Goal: Task Accomplishment & Management: Manage account settings

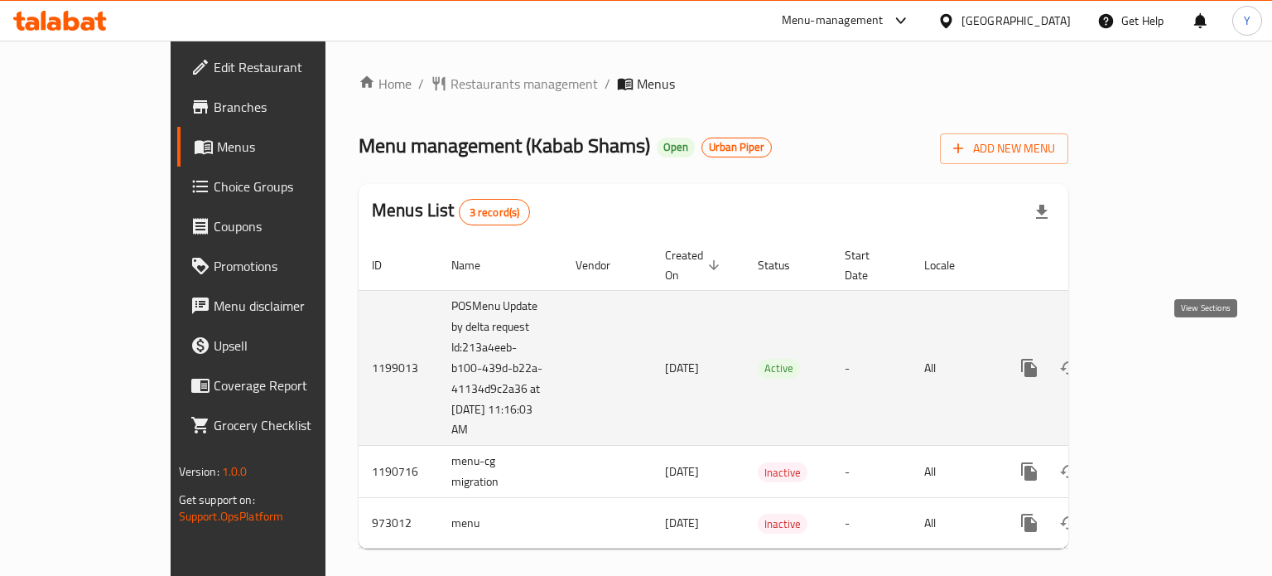
click at [1159, 358] on icon "enhanced table" at bounding box center [1149, 368] width 20 height 20
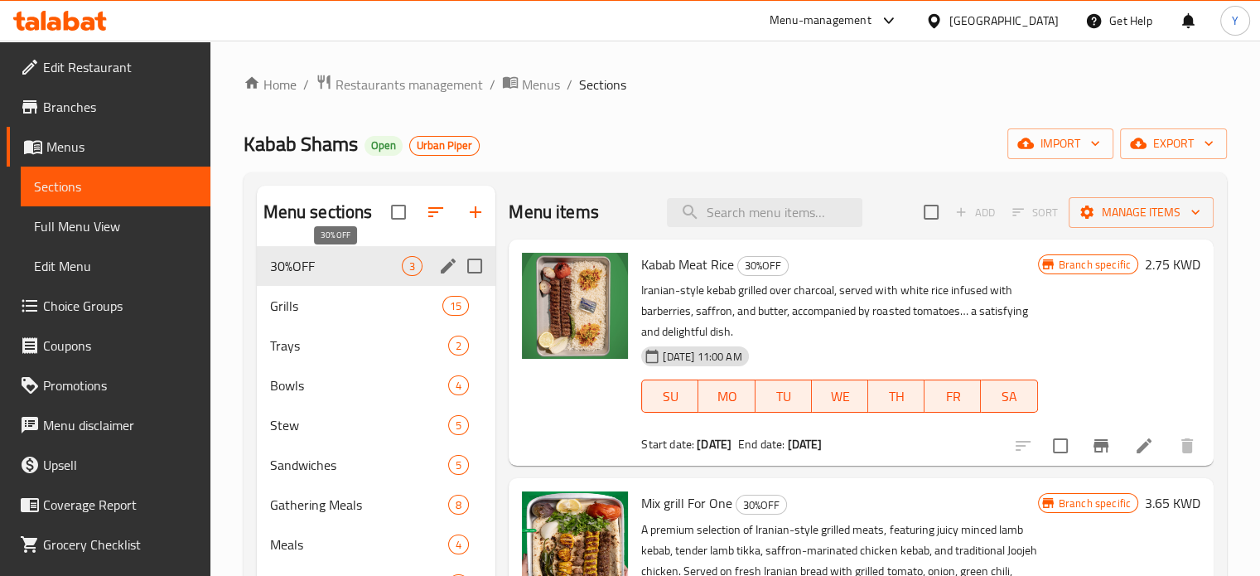
click at [365, 261] on span "30%OFF" at bounding box center [336, 266] width 133 height 20
click at [1081, 441] on button "Branch-specific-item" at bounding box center [1101, 446] width 40 height 40
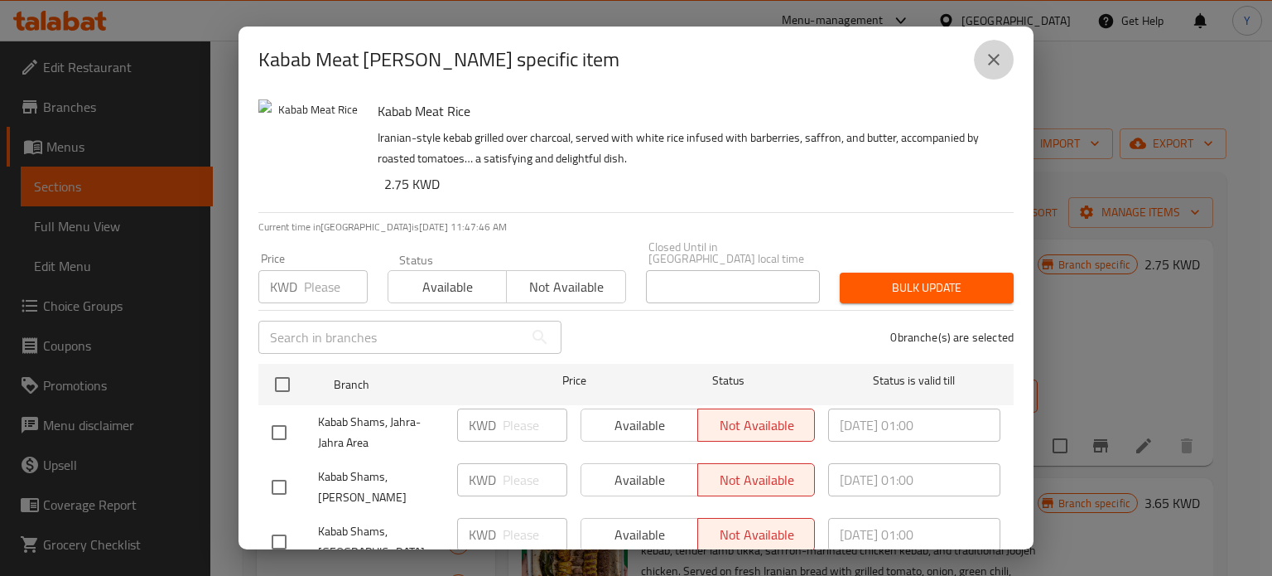
click at [997, 49] on button "close" at bounding box center [994, 60] width 40 height 40
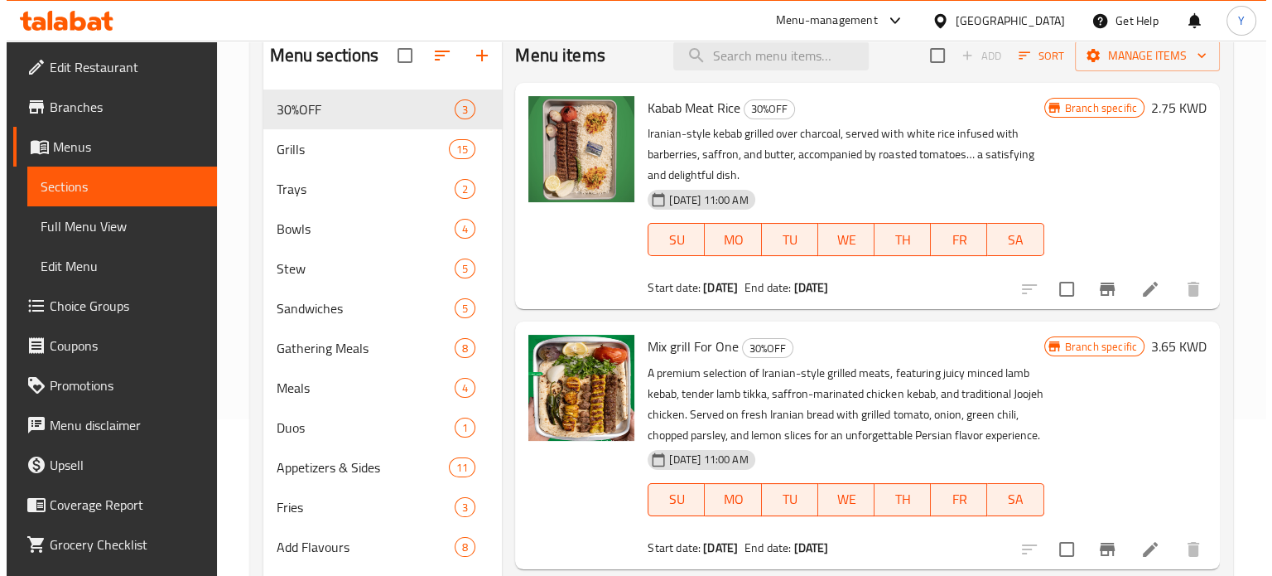
scroll to position [166, 0]
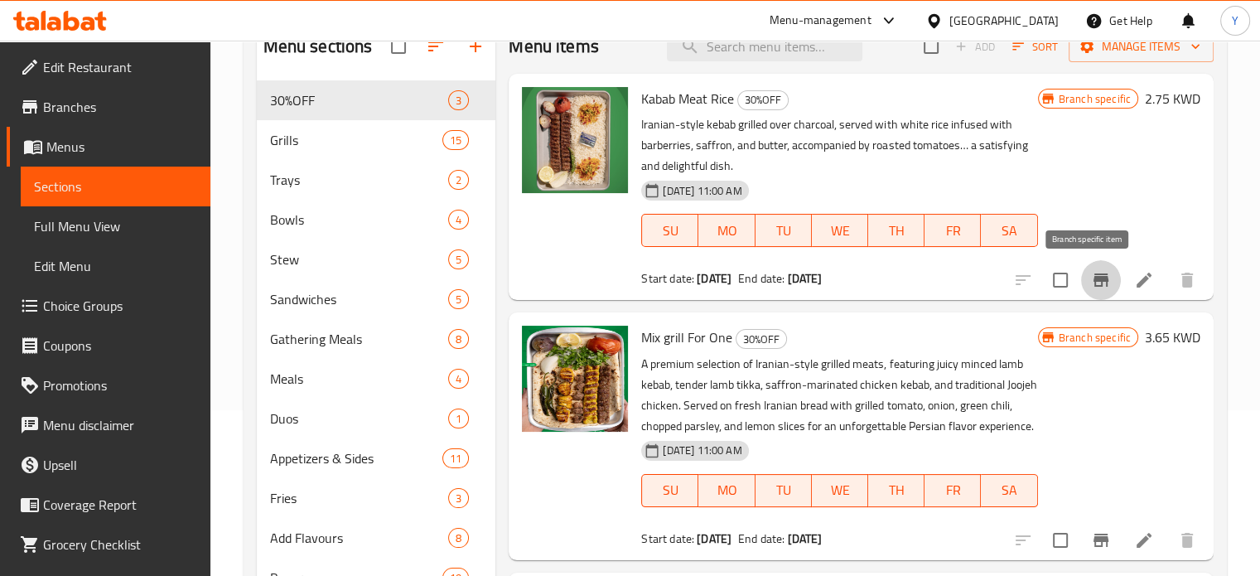
click at [1098, 278] on button "Branch-specific-item" at bounding box center [1101, 280] width 40 height 40
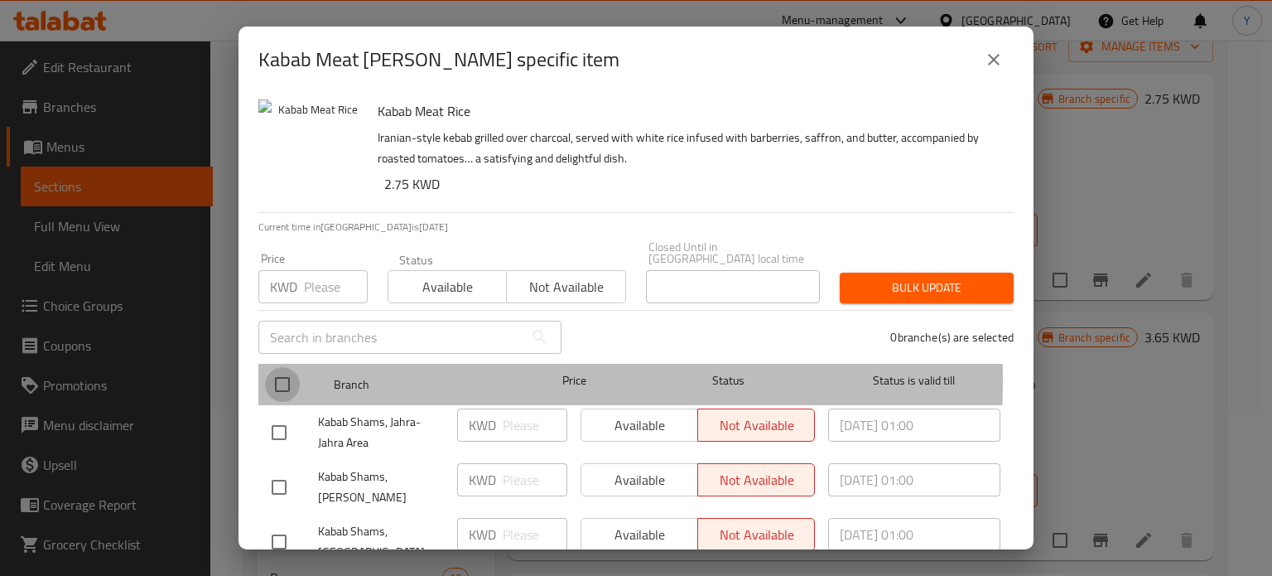
click at [297, 368] on input "checkbox" at bounding box center [282, 384] width 35 height 35
checkbox input "true"
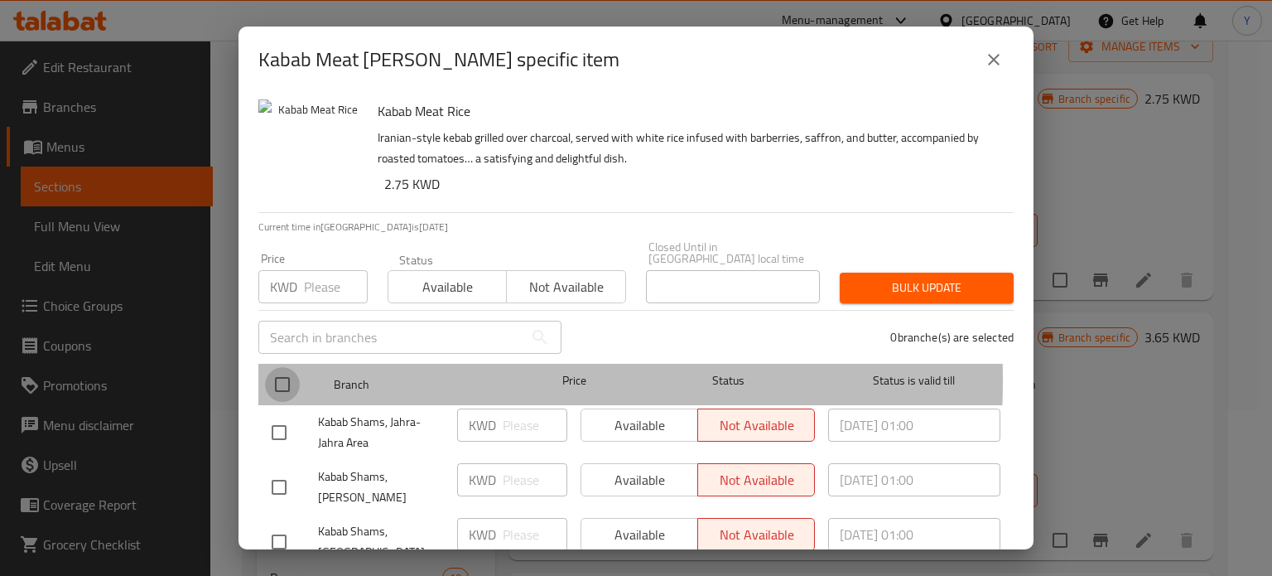
checkbox input "true"
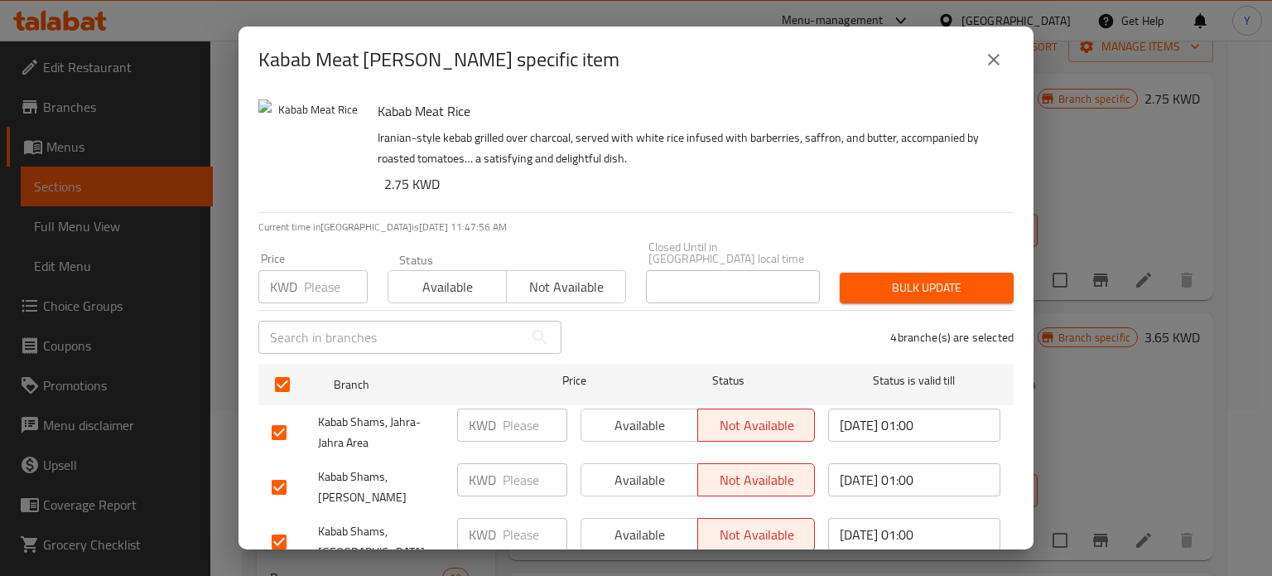
click at [476, 275] on span "Available" at bounding box center [447, 287] width 105 height 24
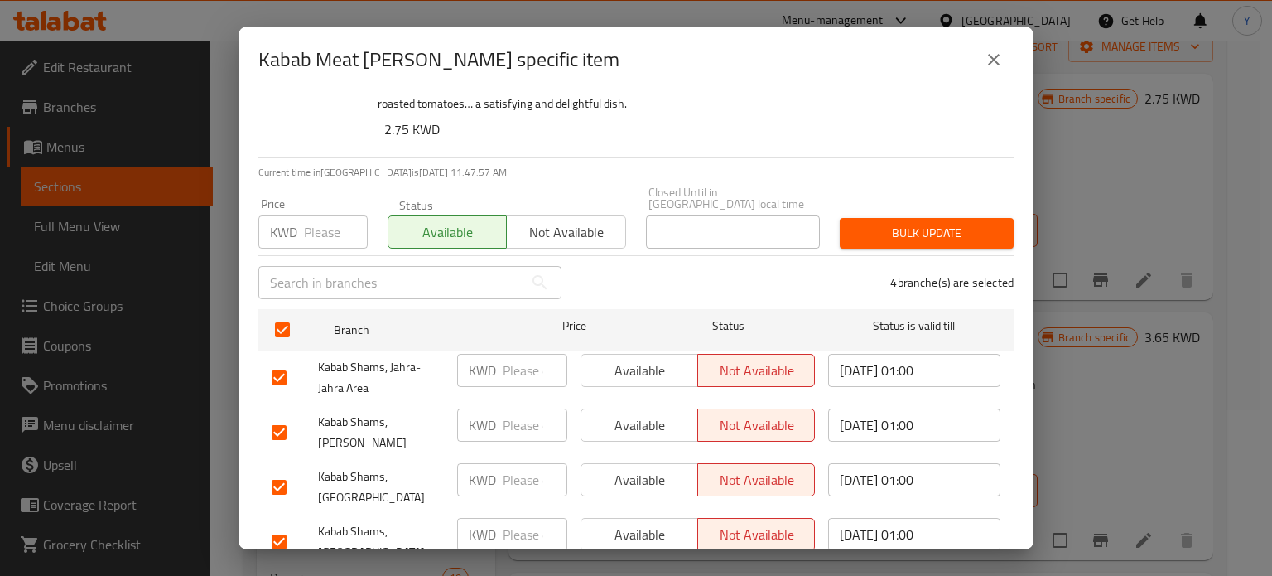
scroll to position [80, 0]
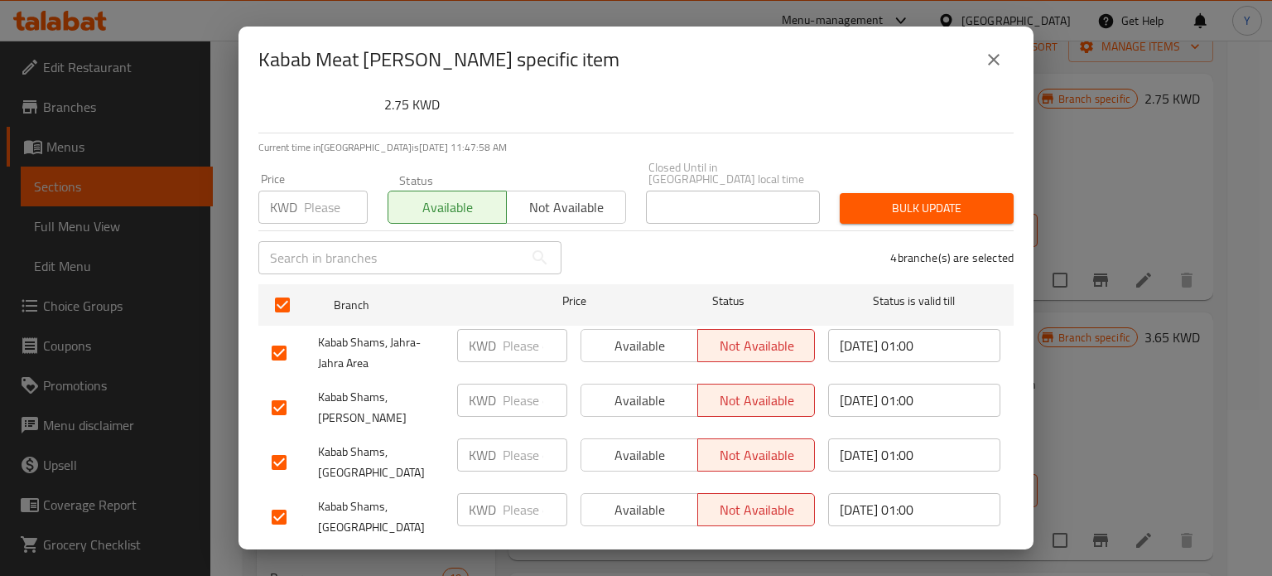
click at [900, 193] on button "Bulk update" at bounding box center [927, 208] width 174 height 31
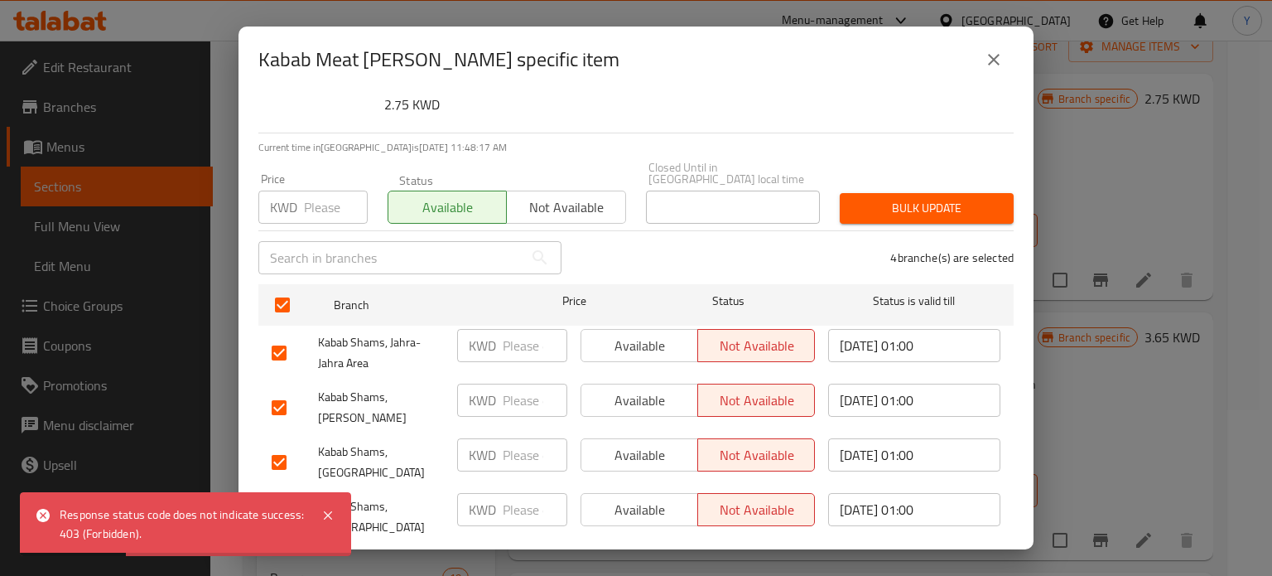
click at [1002, 52] on icon "close" at bounding box center [994, 60] width 20 height 20
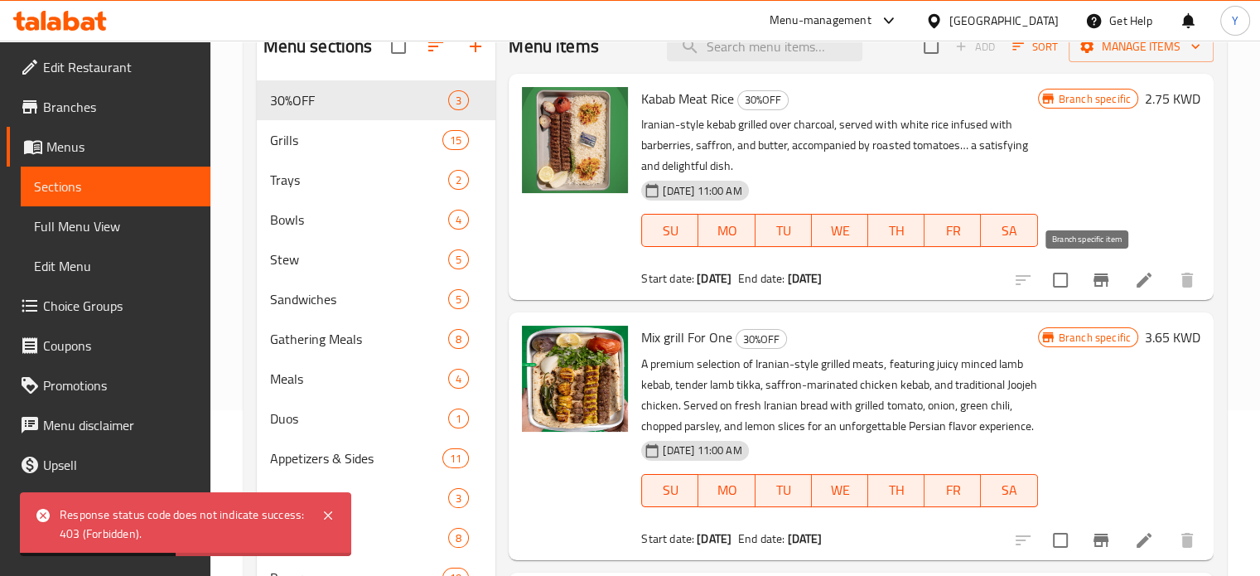
click at [1094, 278] on icon "Branch-specific-item" at bounding box center [1100, 279] width 15 height 13
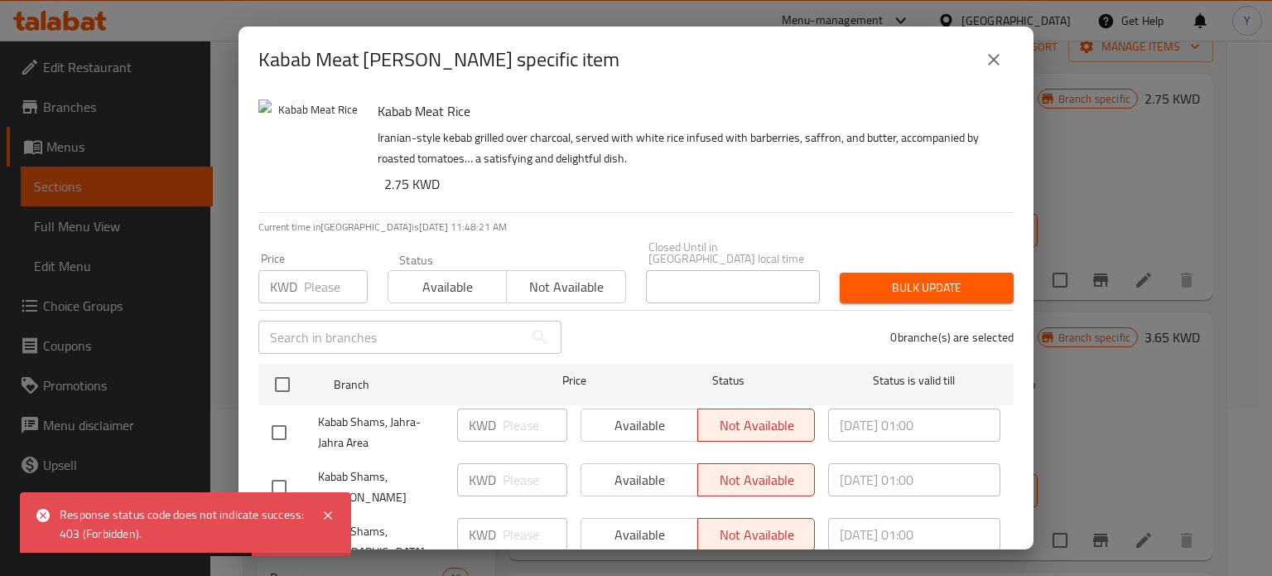
drag, startPoint x: 637, startPoint y: 410, endPoint x: 349, endPoint y: 408, distance: 288.3
click at [636, 410] on div "Available Not available" at bounding box center [698, 424] width 234 height 33
click at [301, 422] on div at bounding box center [295, 432] width 46 height 35
drag, startPoint x: 285, startPoint y: 421, endPoint x: 610, endPoint y: 420, distance: 324.7
click at [287, 421] on input "checkbox" at bounding box center [279, 432] width 35 height 35
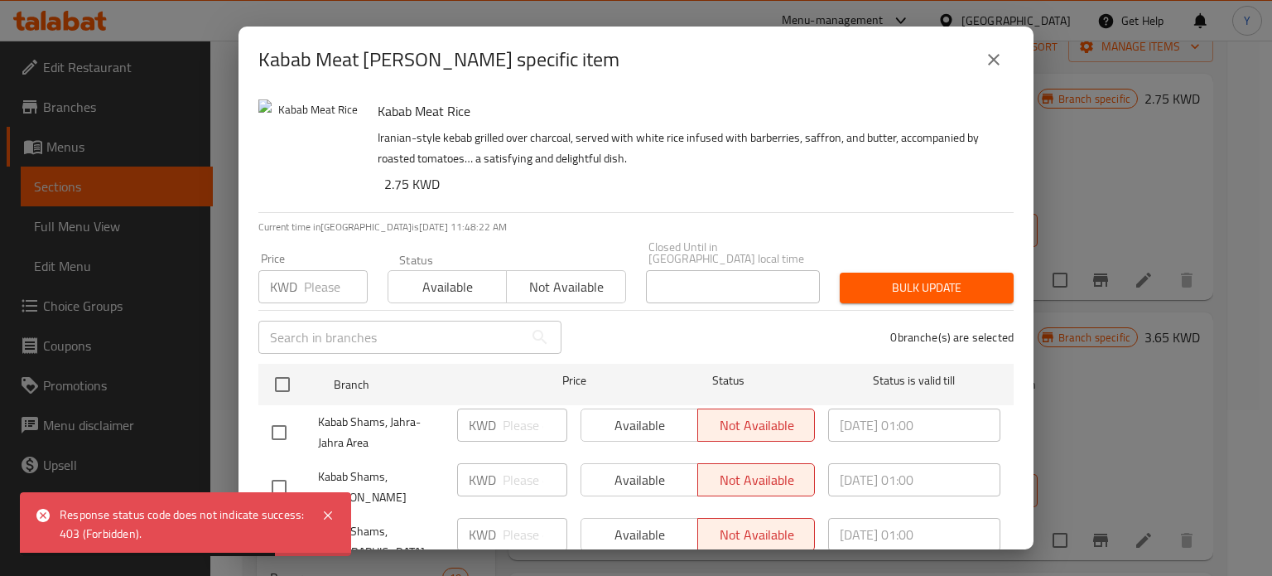
checkbox input "true"
click at [610, 420] on span "Available" at bounding box center [640, 425] width 104 height 24
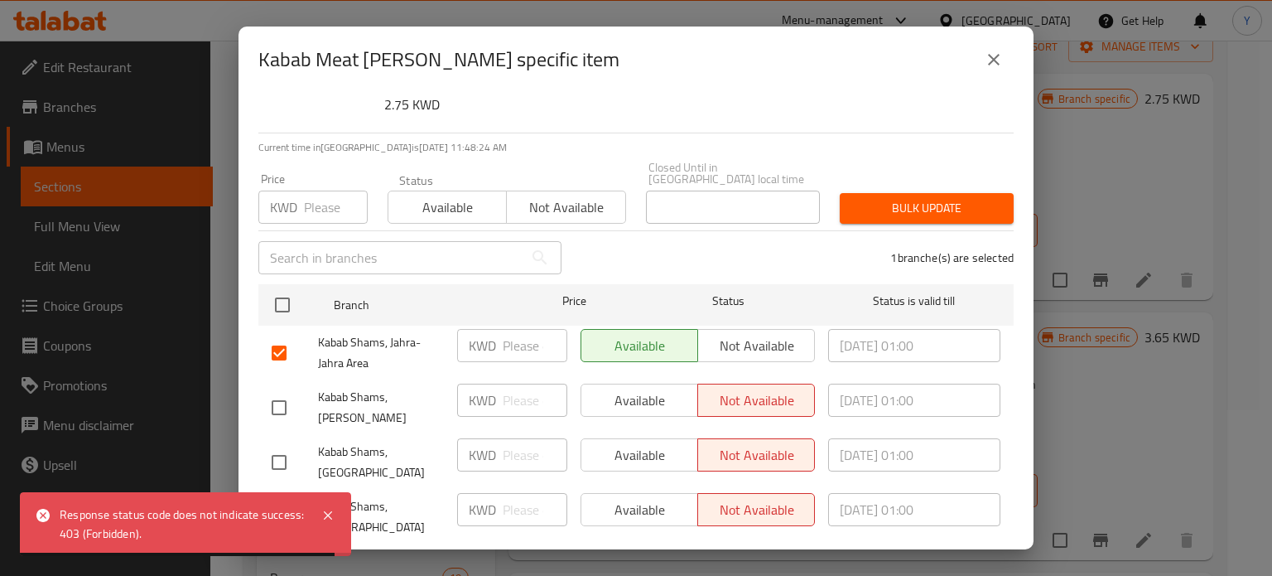
click at [750, 556] on span "Save" at bounding box center [636, 566] width 729 height 21
click at [998, 56] on icon "close" at bounding box center [994, 60] width 12 height 12
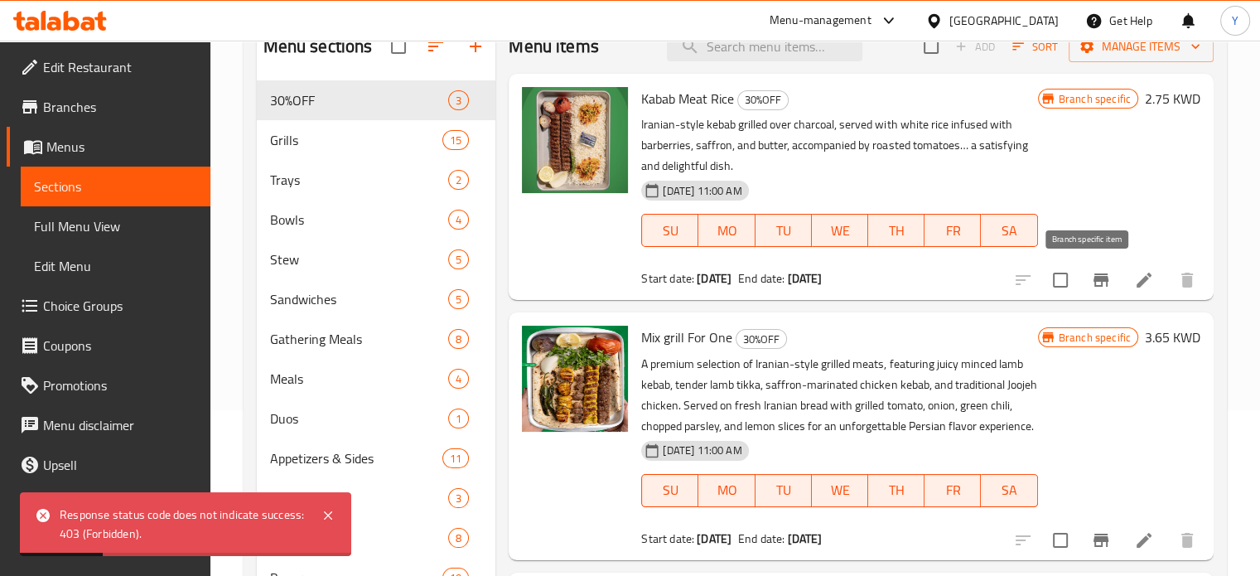
click at [1095, 285] on icon "Branch-specific-item" at bounding box center [1101, 280] width 20 height 20
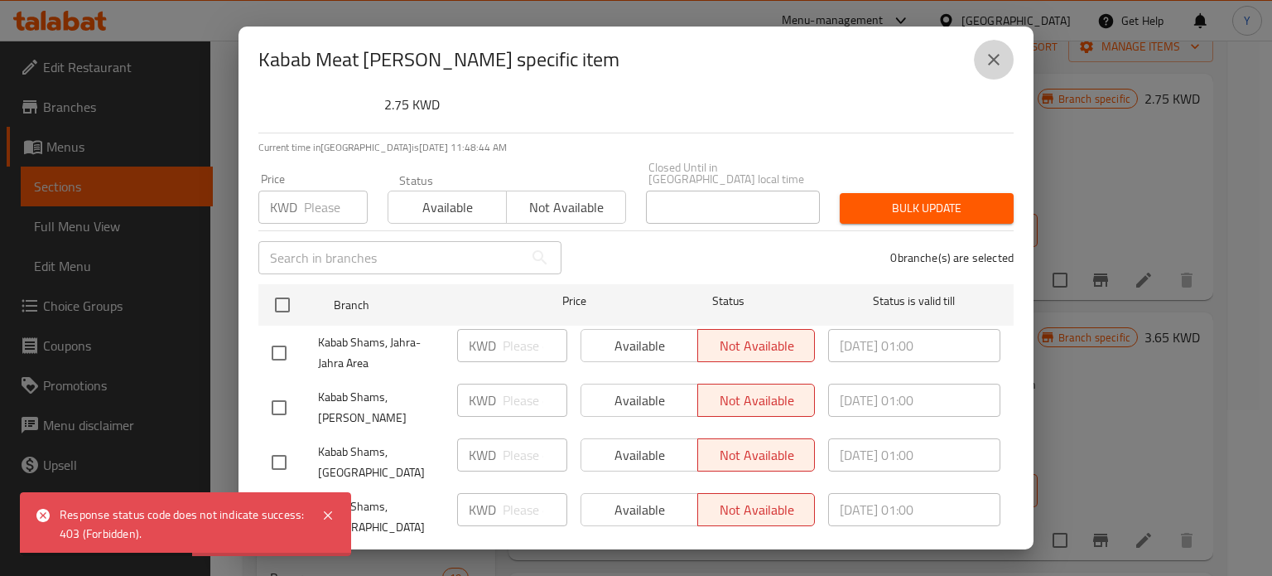
click at [987, 62] on icon "close" at bounding box center [994, 60] width 20 height 20
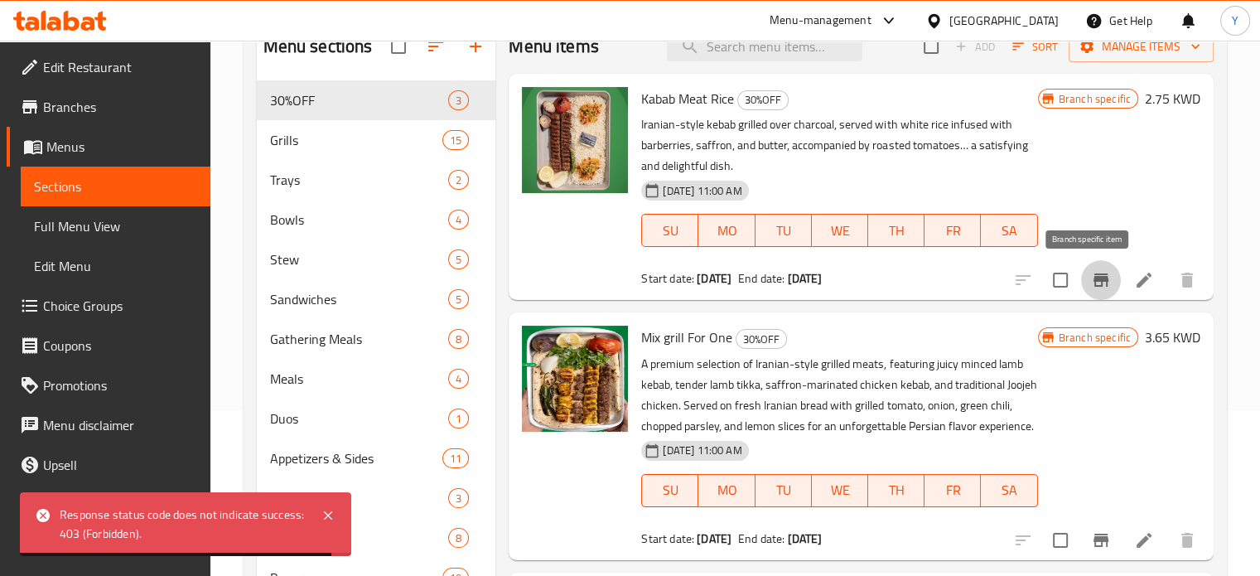
click at [1091, 273] on icon "Branch-specific-item" at bounding box center [1101, 280] width 20 height 20
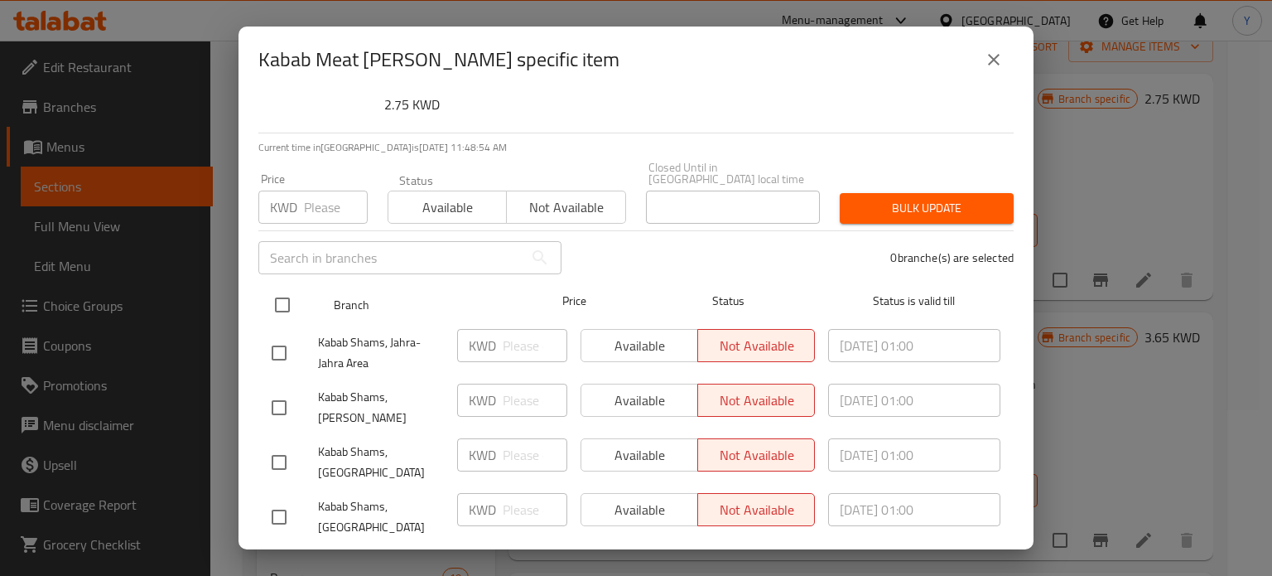
click at [286, 287] on input "checkbox" at bounding box center [282, 304] width 35 height 35
checkbox input "true"
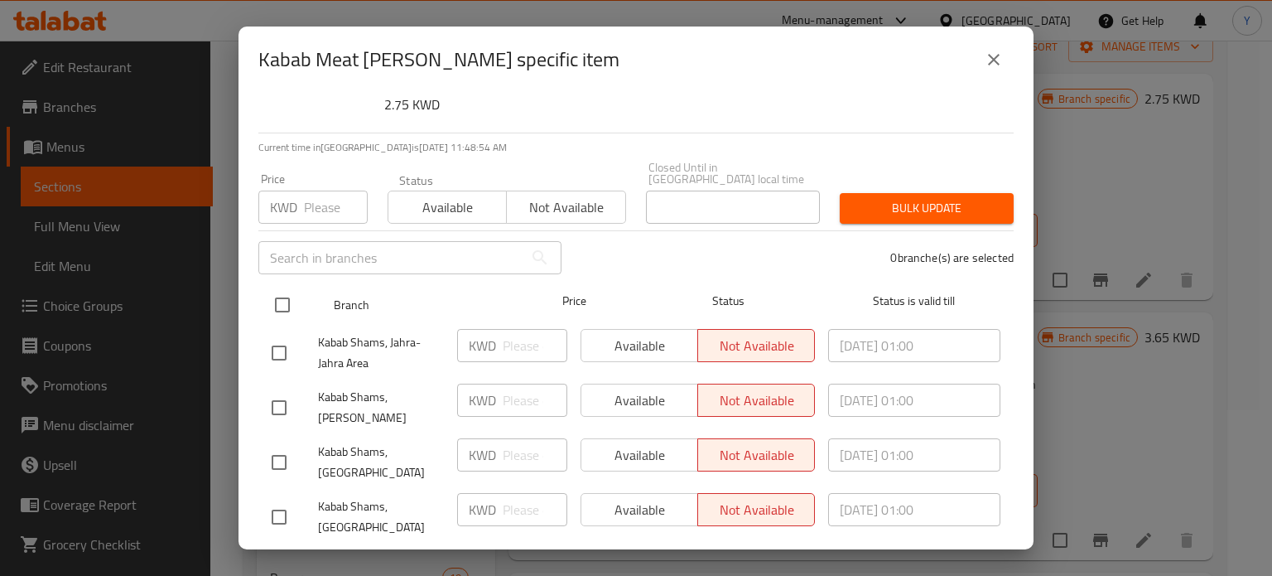
checkbox input "true"
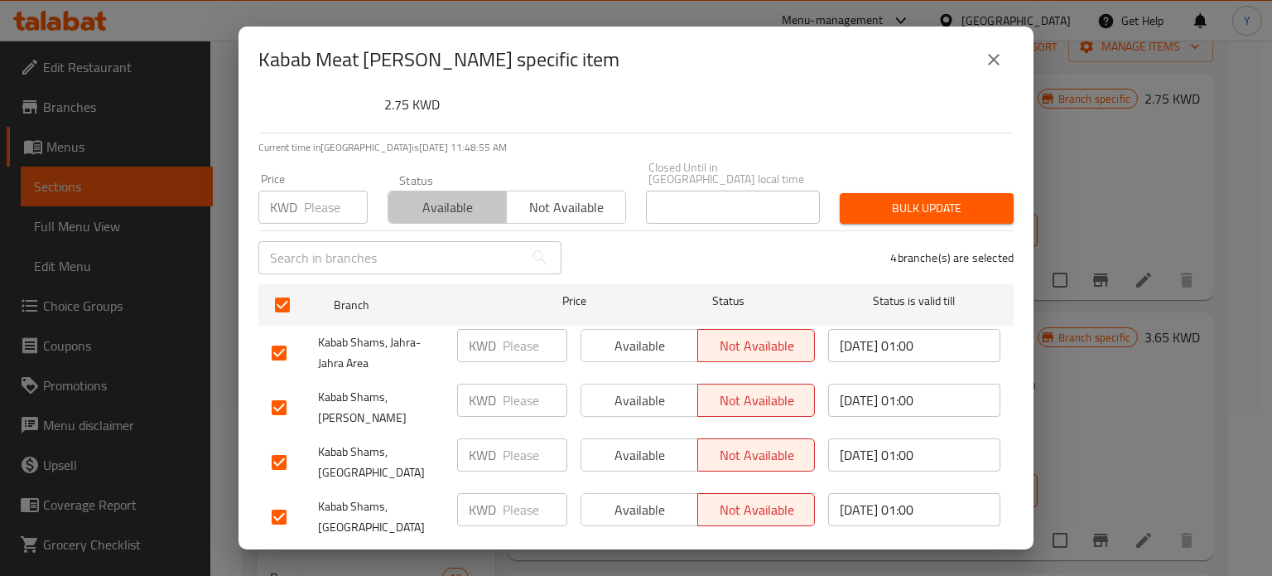
click at [500, 200] on button "Available" at bounding box center [447, 207] width 119 height 33
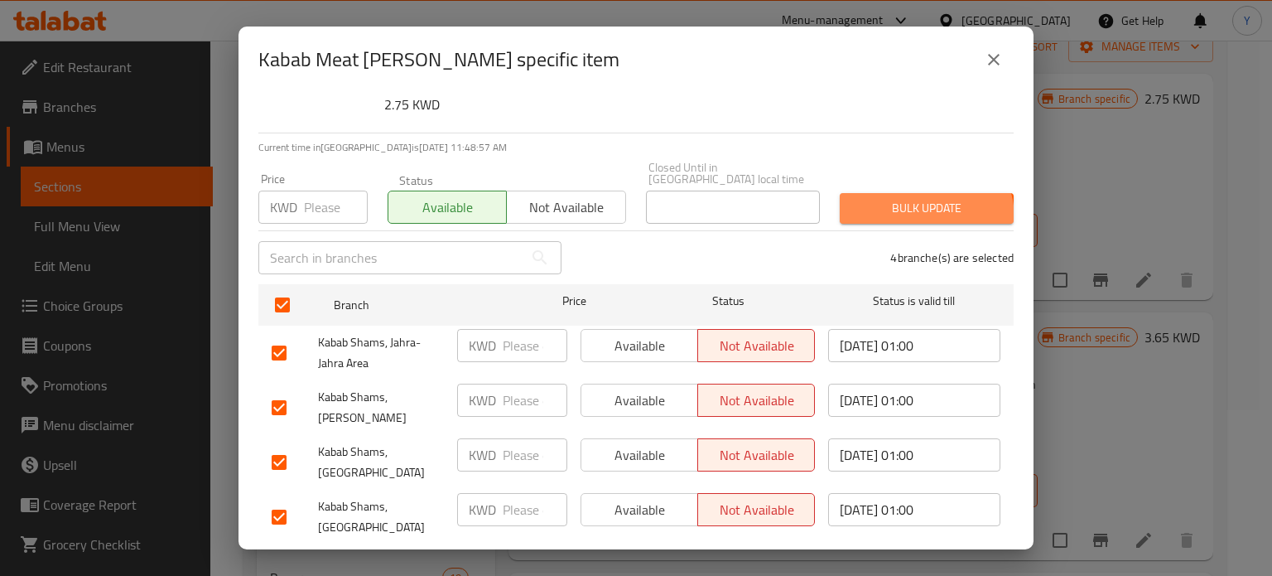
click at [911, 205] on span "Bulk update" at bounding box center [926, 208] width 147 height 21
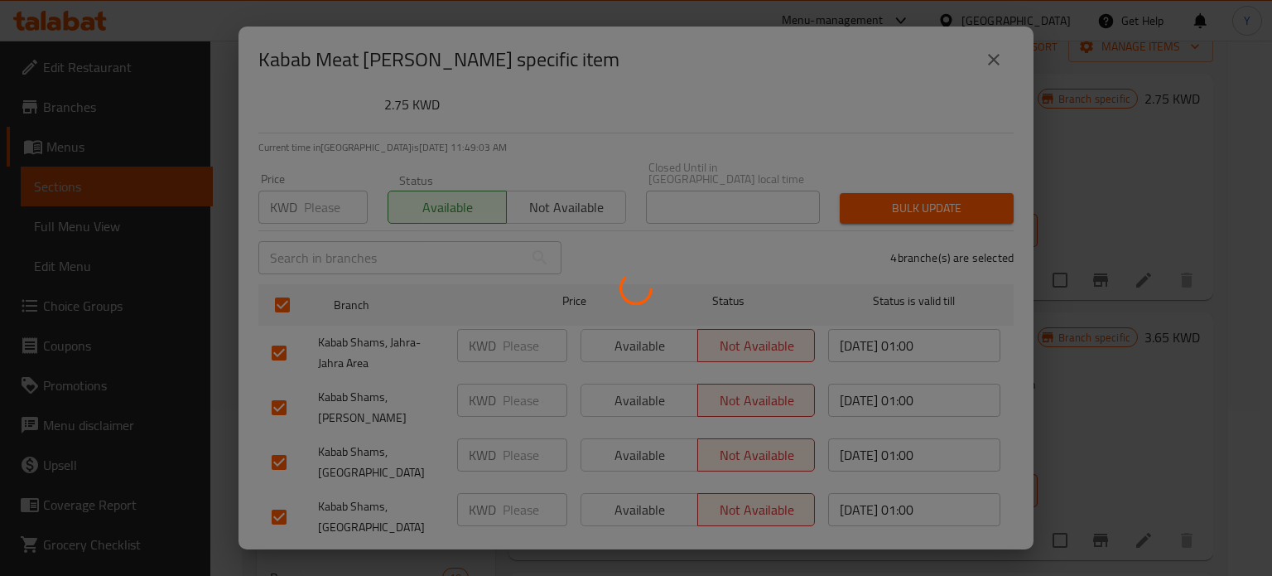
click at [1192, 142] on div at bounding box center [636, 288] width 1272 height 576
click at [968, 67] on div at bounding box center [636, 288] width 1272 height 576
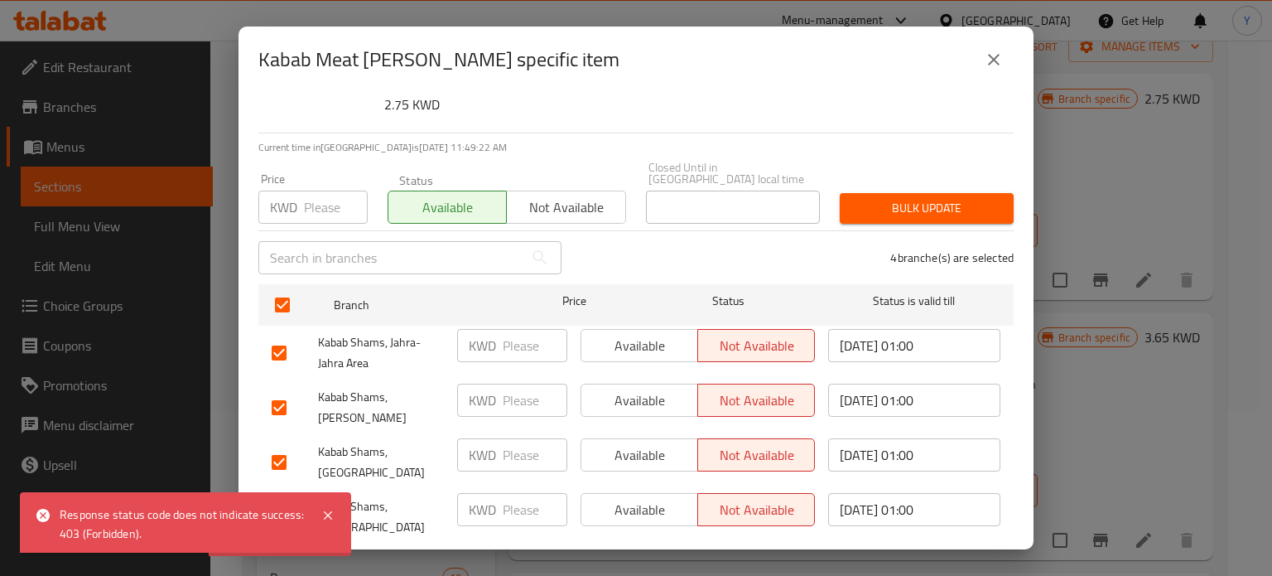
click at [981, 60] on button "close" at bounding box center [994, 60] width 40 height 40
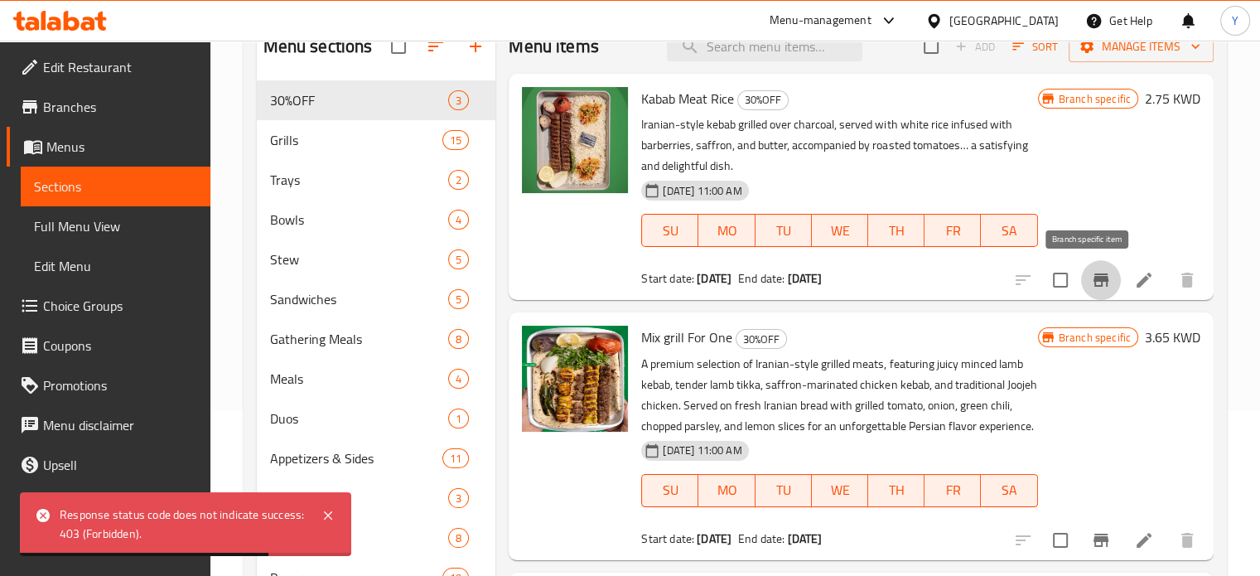
click at [1091, 287] on icon "Branch-specific-item" at bounding box center [1101, 280] width 20 height 20
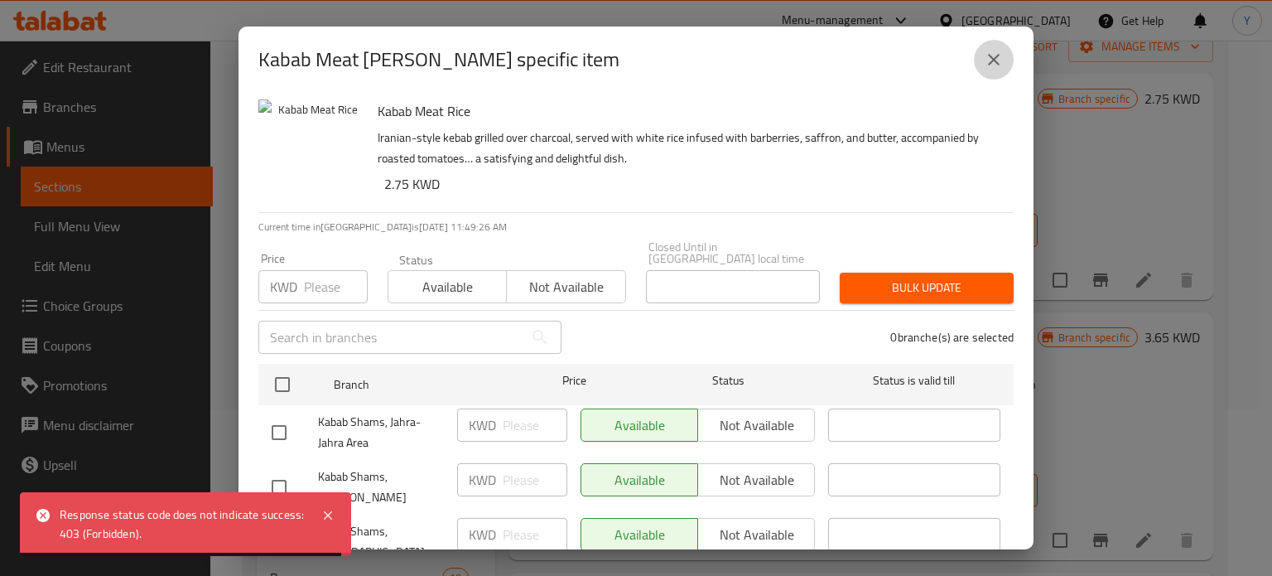
click at [979, 49] on button "close" at bounding box center [994, 60] width 40 height 40
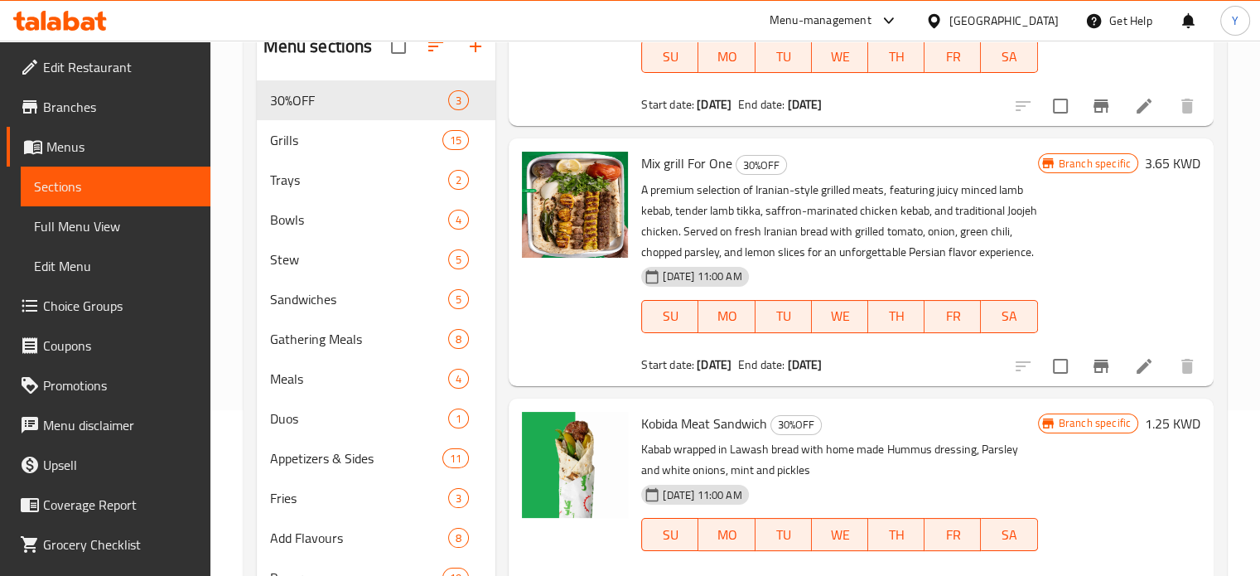
scroll to position [195, 0]
click at [1097, 363] on icon "Branch-specific-item" at bounding box center [1101, 366] width 20 height 20
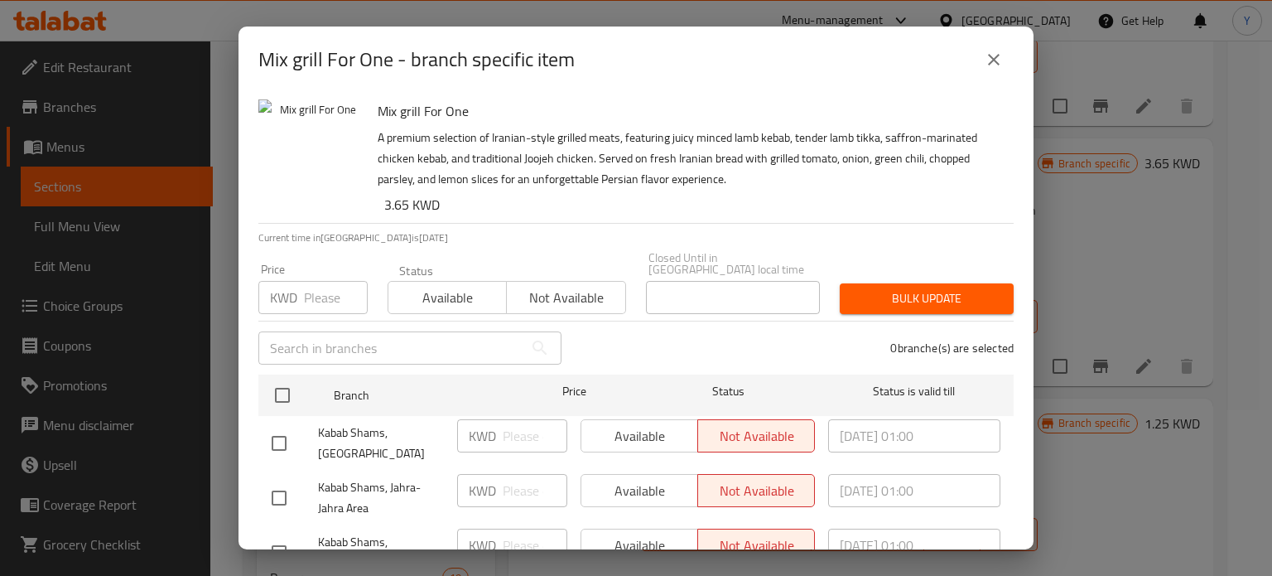
click at [993, 52] on icon "close" at bounding box center [994, 60] width 20 height 20
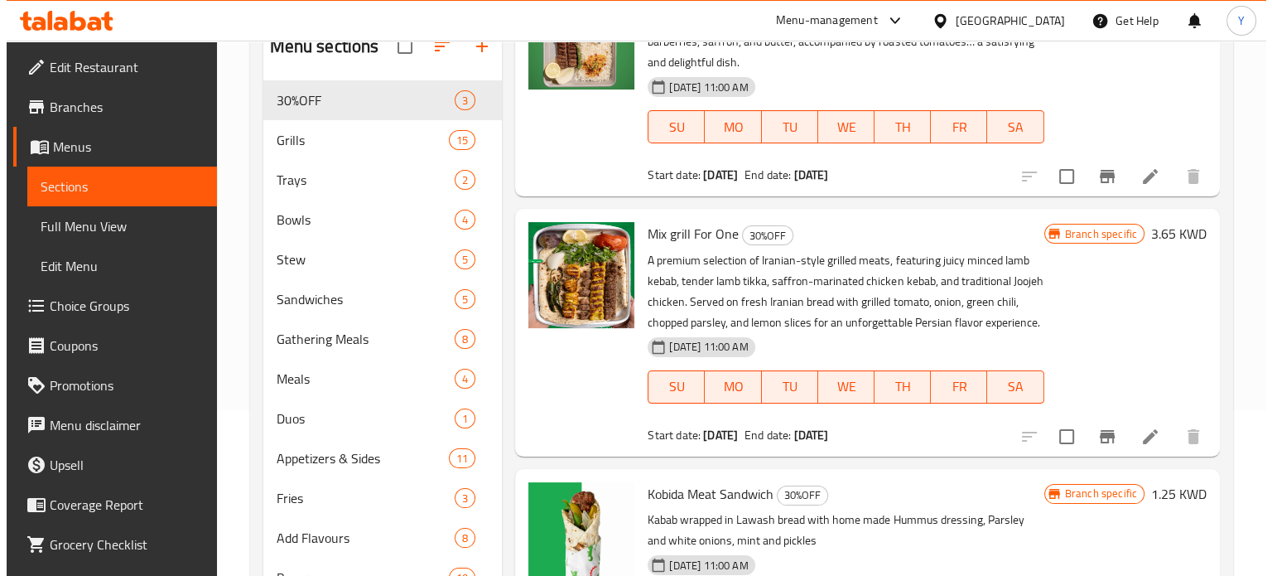
scroll to position [0, 0]
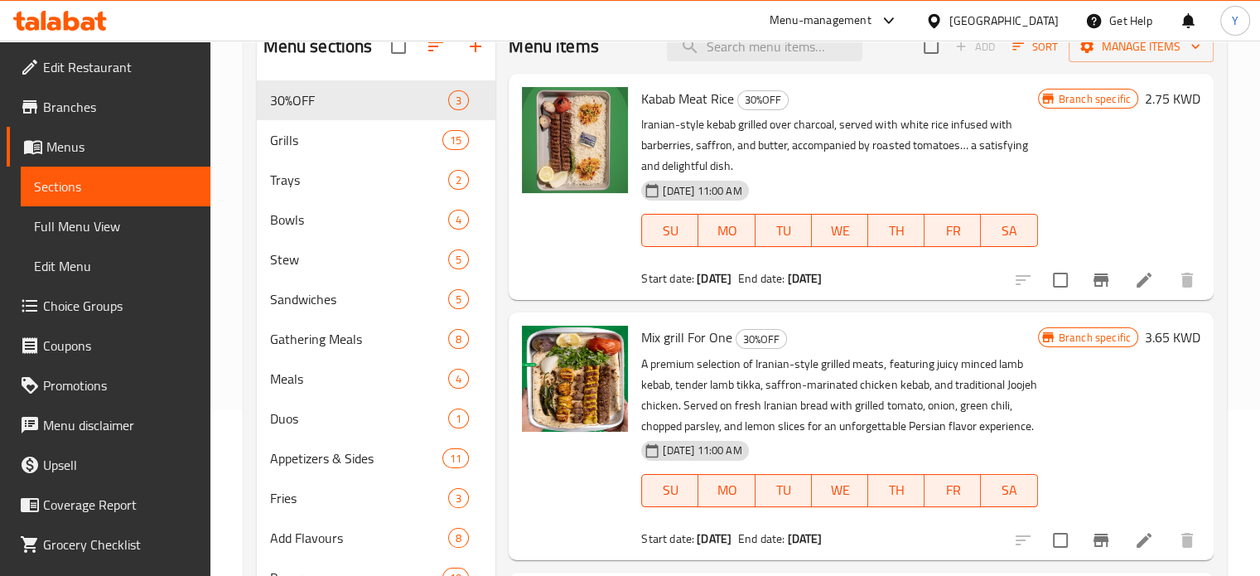
click at [1093, 280] on icon "Branch-specific-item" at bounding box center [1100, 279] width 15 height 13
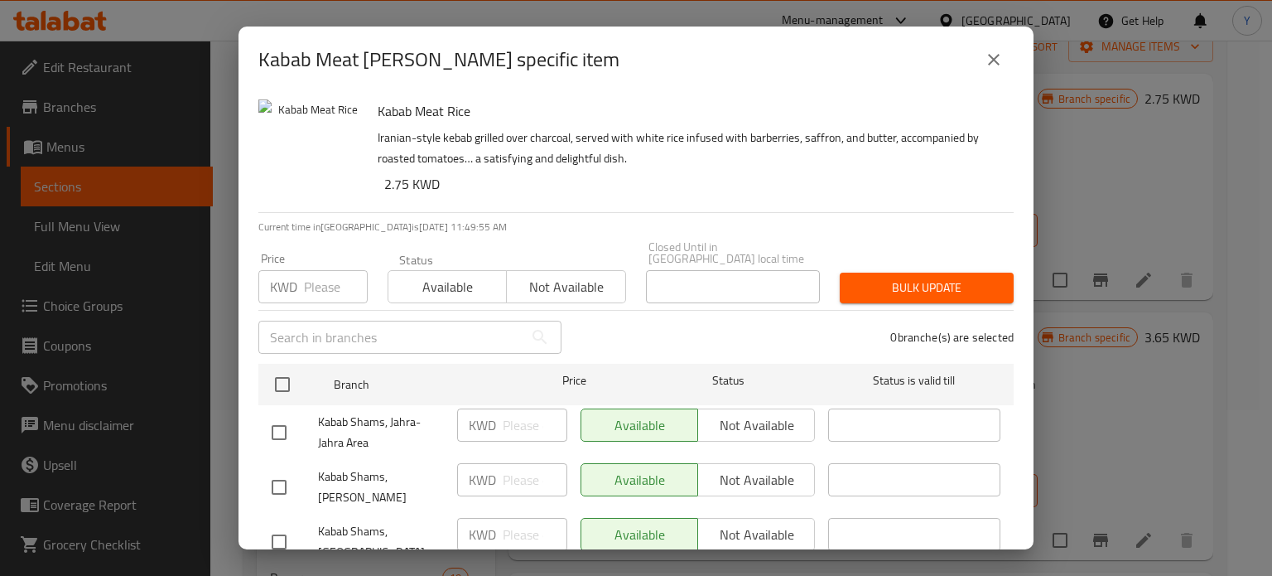
click at [987, 72] on button "close" at bounding box center [994, 60] width 40 height 40
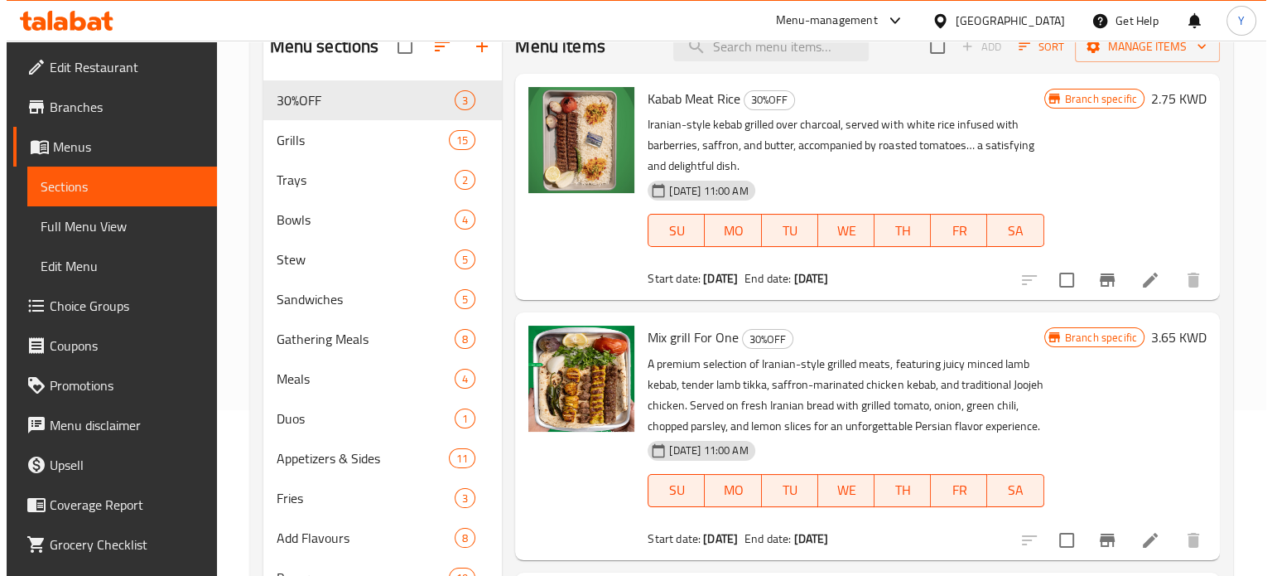
scroll to position [195, 0]
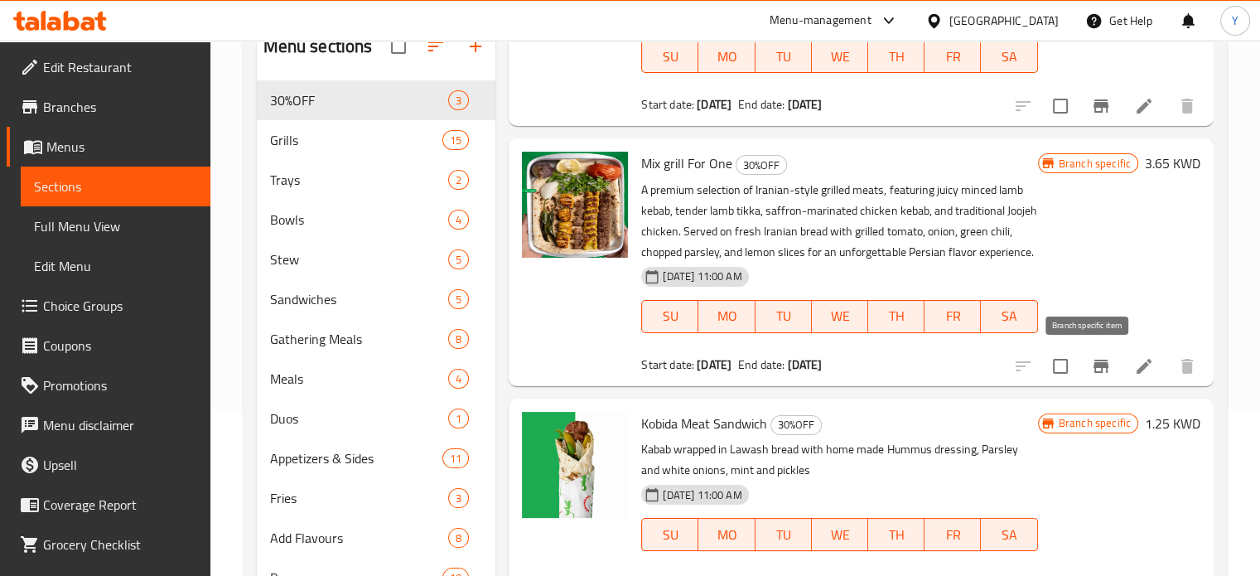
click at [1097, 367] on icon "Branch-specific-item" at bounding box center [1101, 366] width 20 height 20
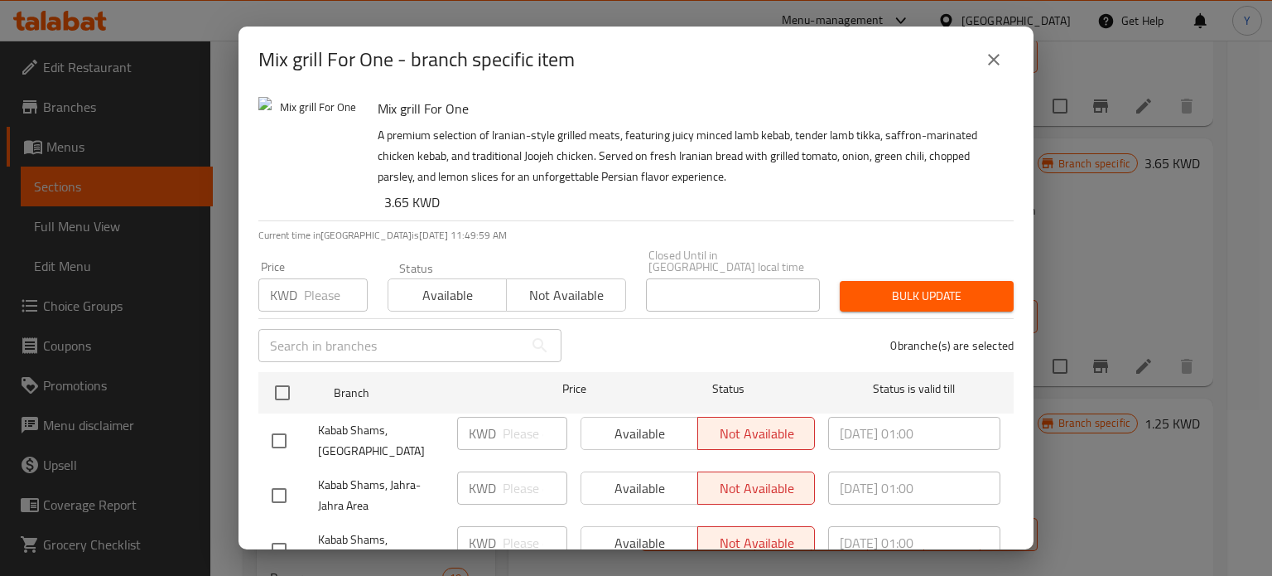
scroll to position [0, 0]
click at [986, 71] on button "close" at bounding box center [994, 60] width 40 height 40
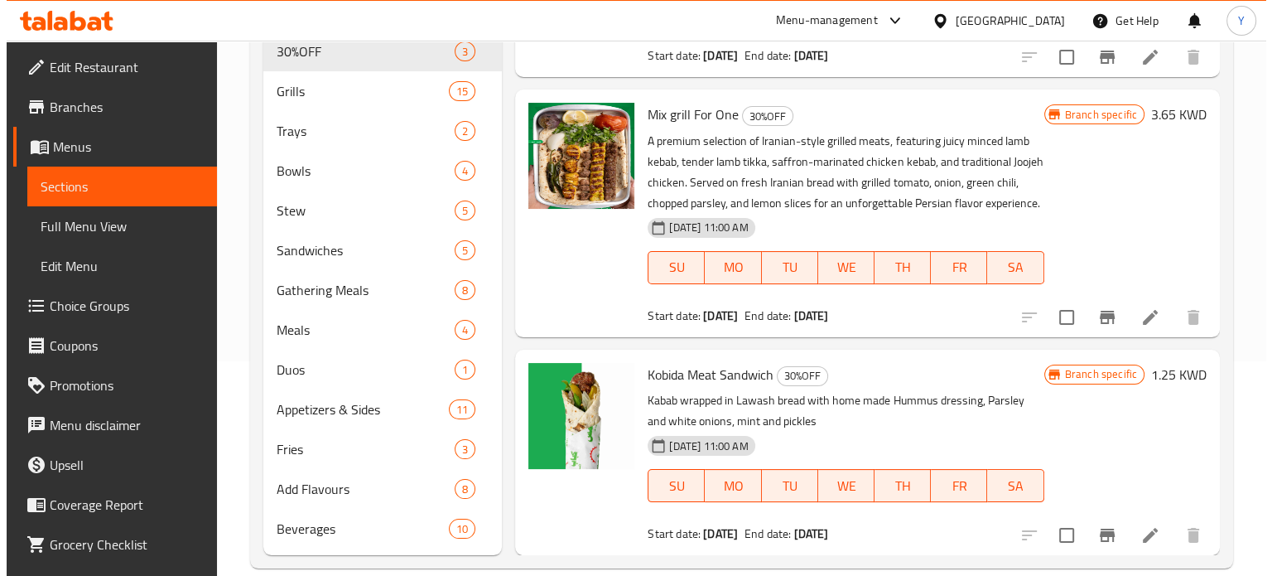
scroll to position [239, 0]
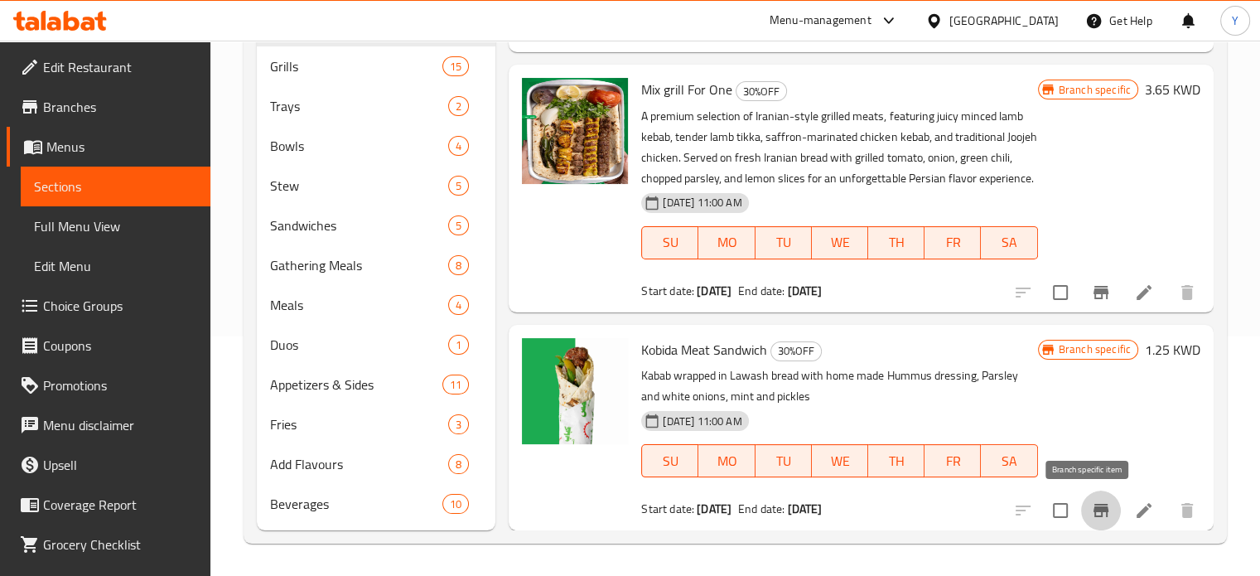
click at [1083, 524] on button "Branch-specific-item" at bounding box center [1101, 510] width 40 height 40
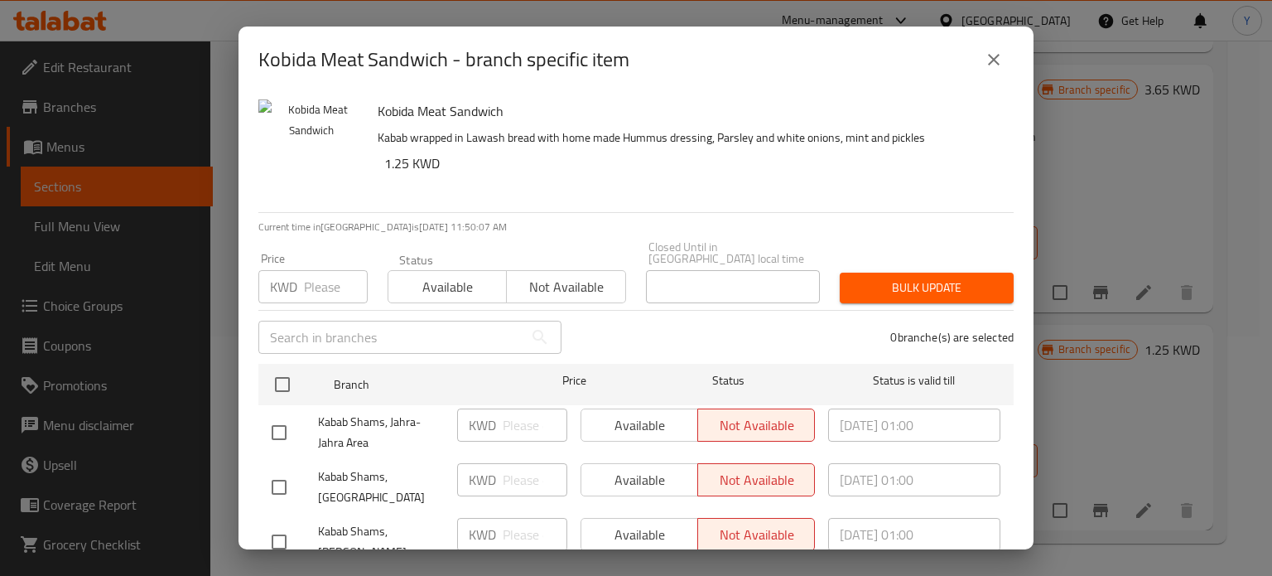
click at [1003, 62] on icon "close" at bounding box center [994, 60] width 20 height 20
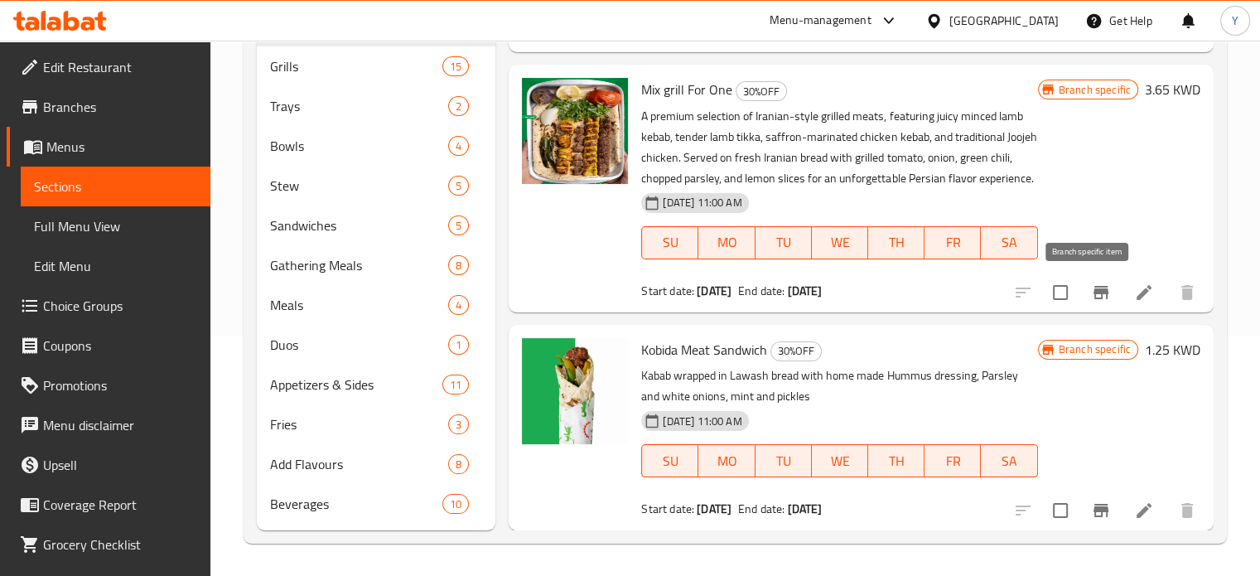
click at [1081, 278] on button "Branch-specific-item" at bounding box center [1101, 293] width 40 height 40
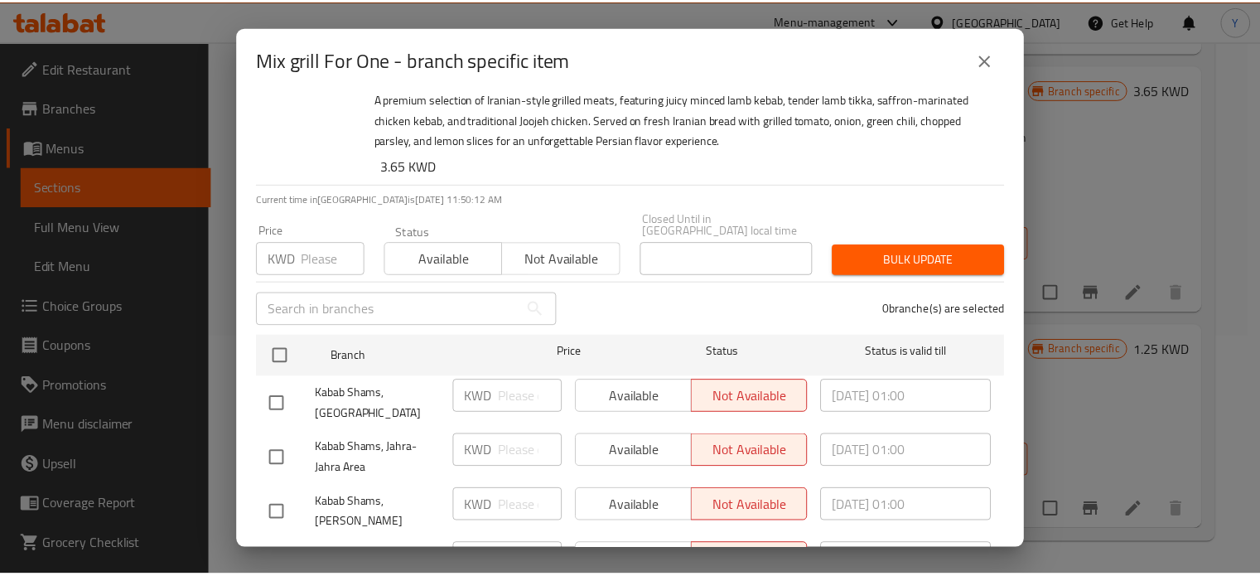
scroll to position [0, 0]
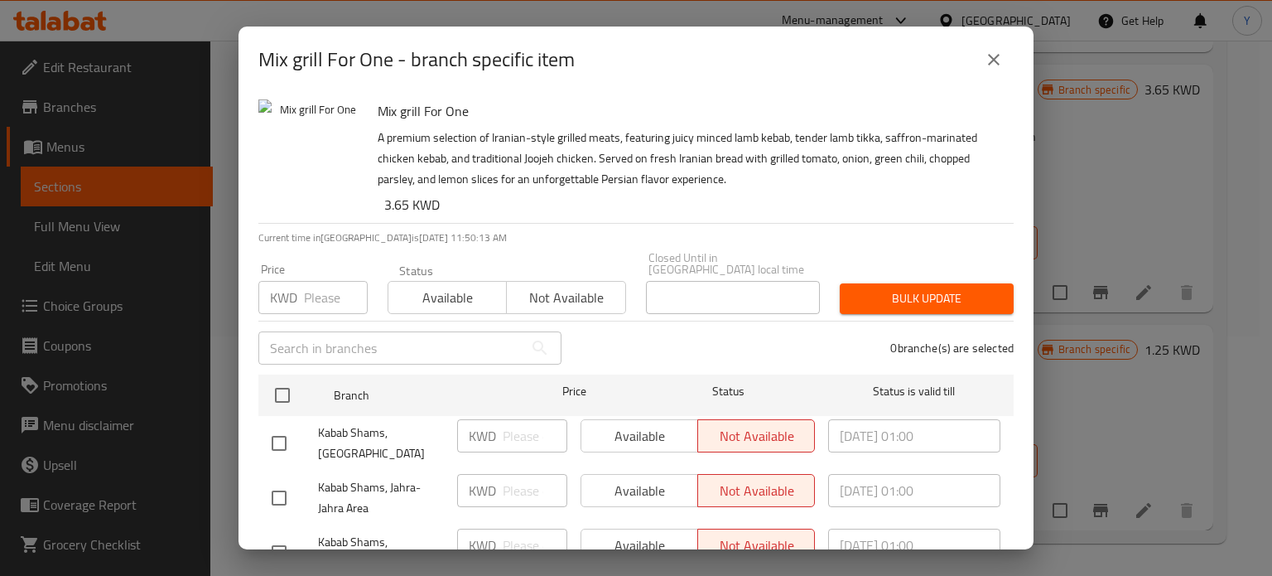
click at [997, 58] on icon "close" at bounding box center [994, 60] width 12 height 12
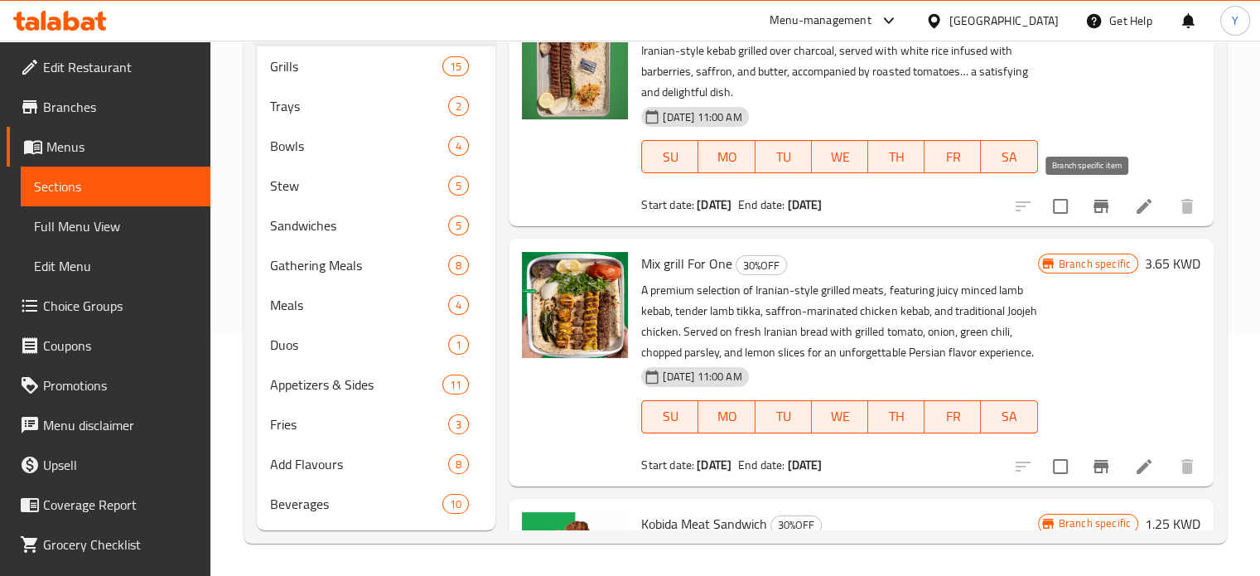
click at [1091, 199] on icon "Branch-specific-item" at bounding box center [1101, 206] width 20 height 20
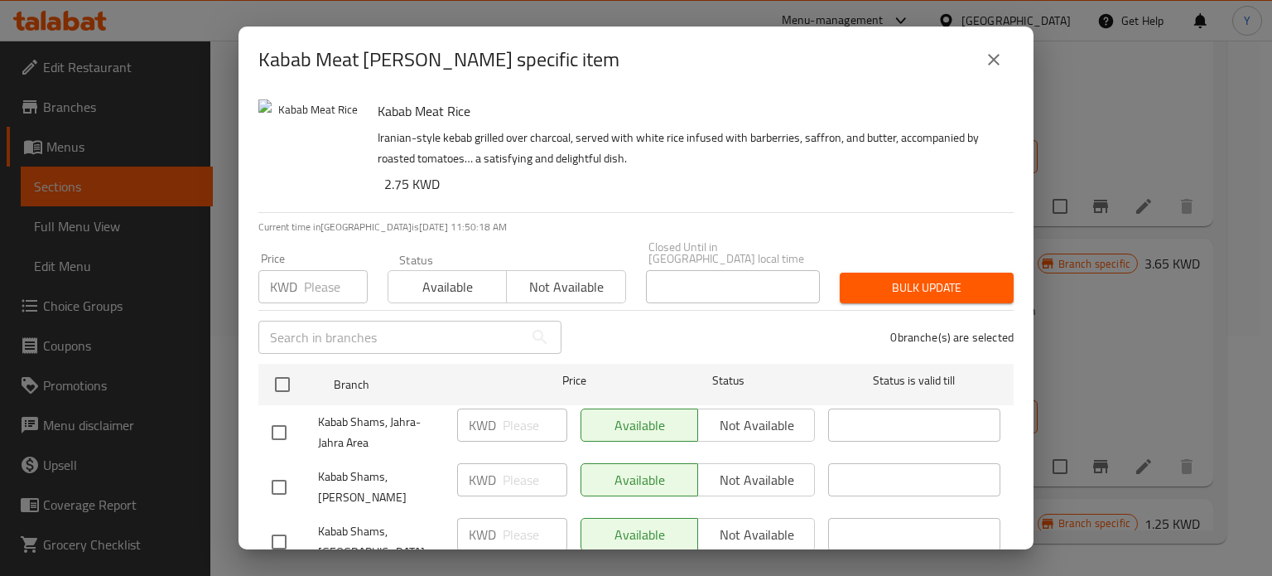
click at [987, 66] on icon "close" at bounding box center [994, 60] width 20 height 20
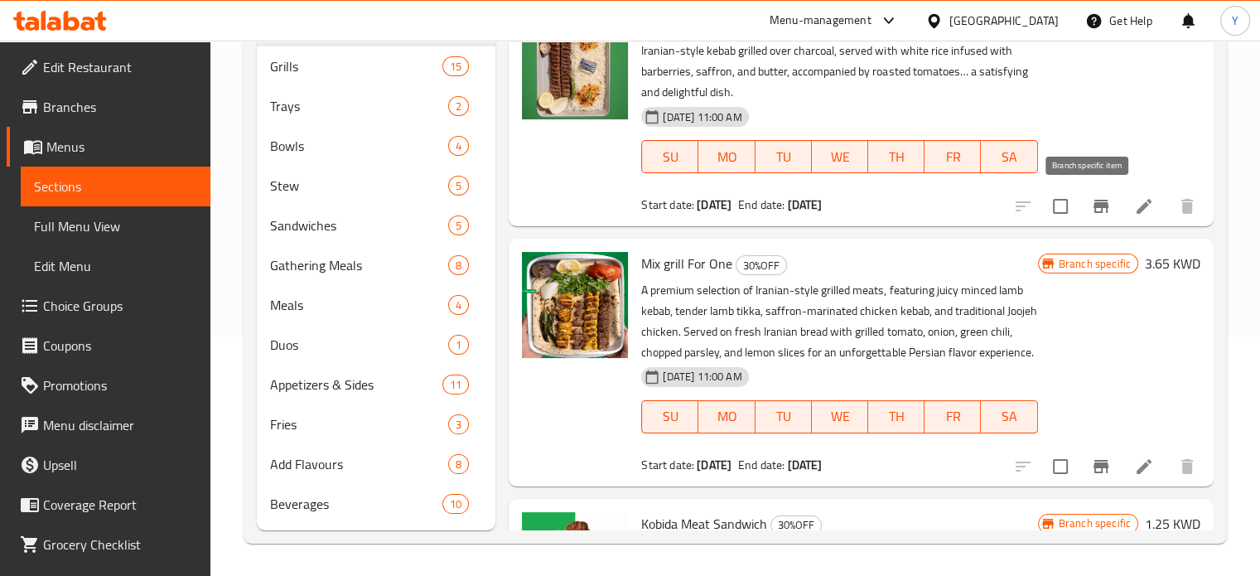
click at [1081, 202] on button "Branch-specific-item" at bounding box center [1101, 206] width 40 height 40
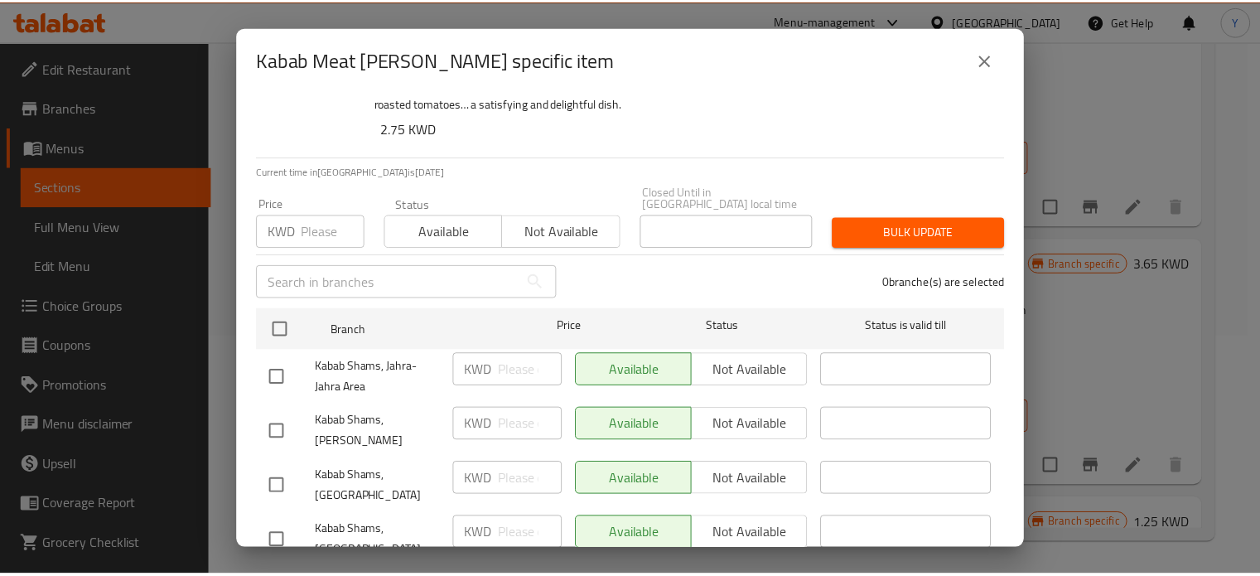
scroll to position [80, 0]
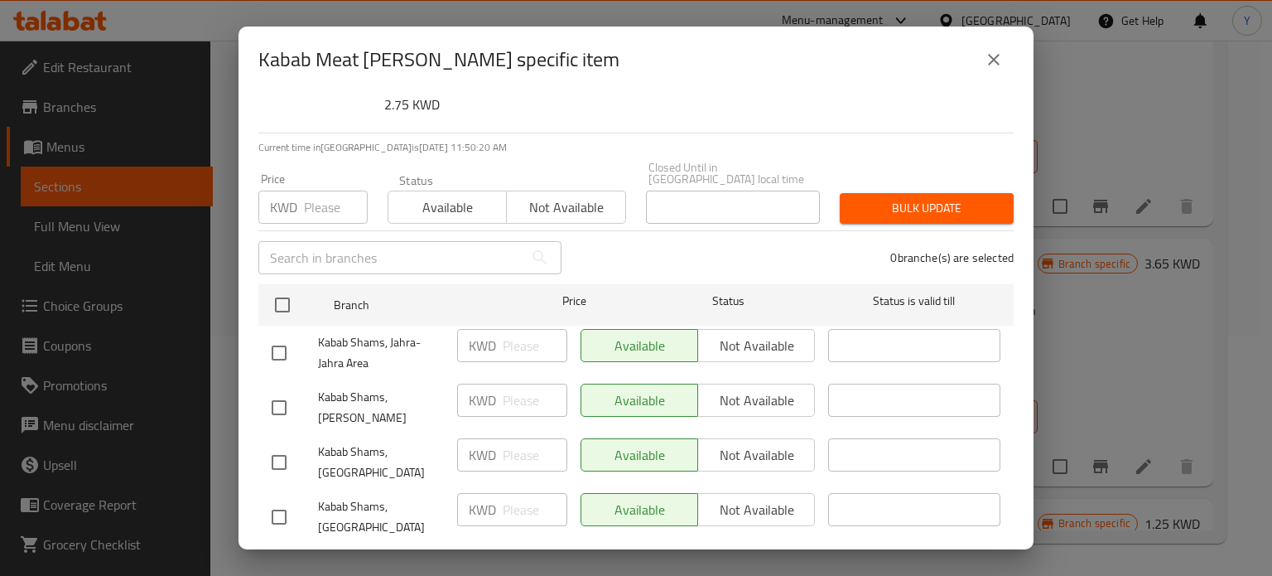
click at [1004, 59] on button "close" at bounding box center [994, 60] width 40 height 40
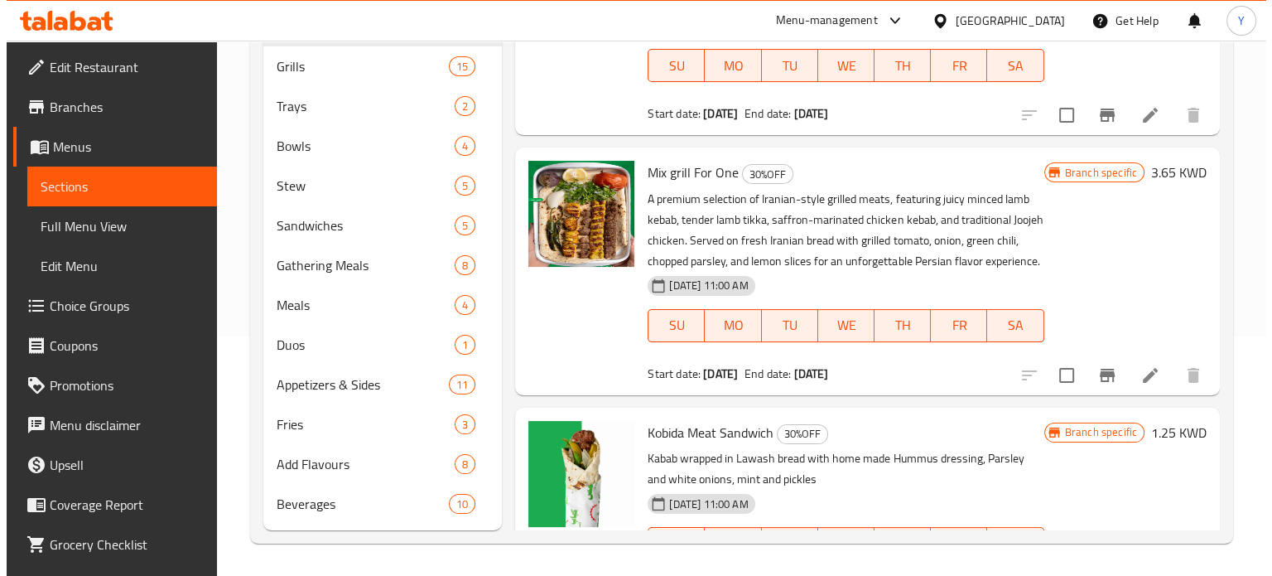
scroll to position [195, 0]
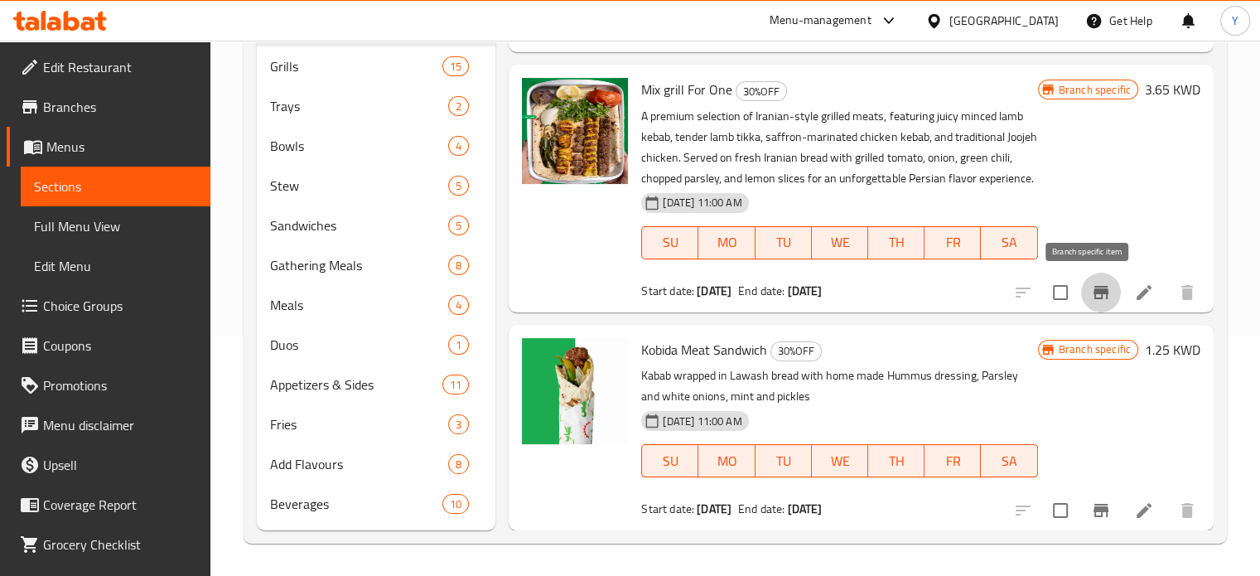
click at [1095, 291] on icon "Branch-specific-item" at bounding box center [1101, 292] width 20 height 20
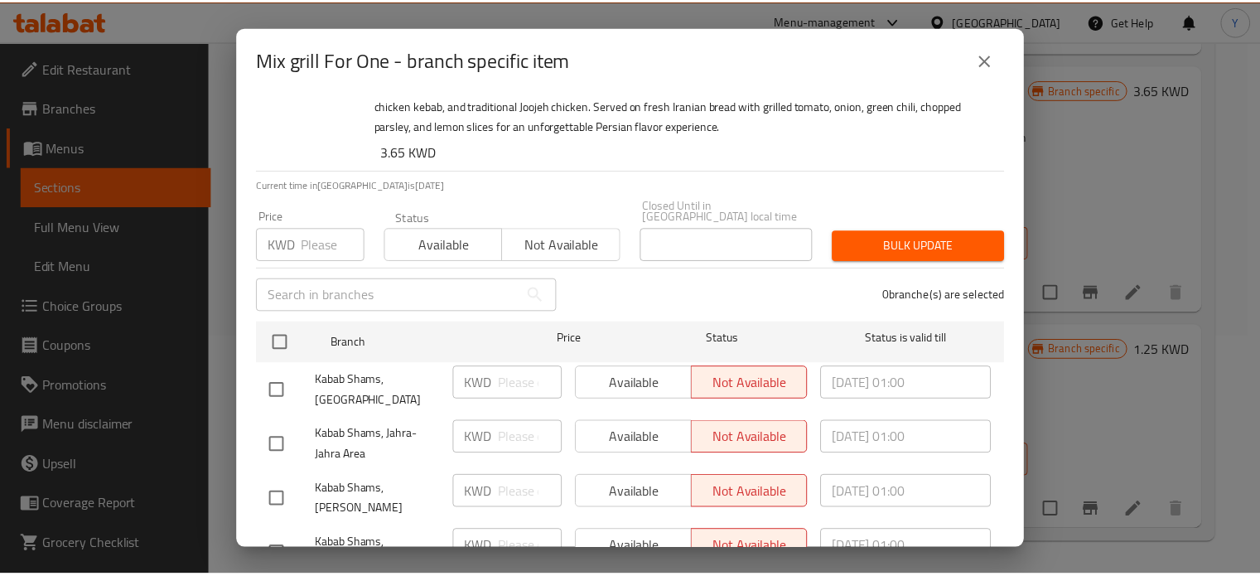
scroll to position [91, 0]
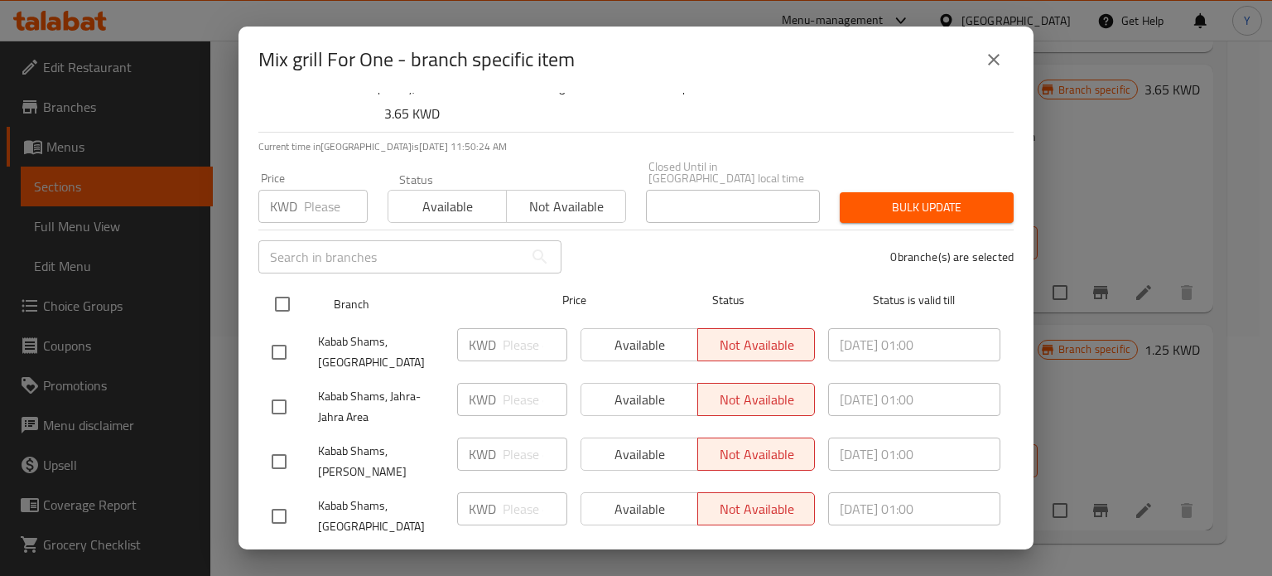
click at [292, 287] on input "checkbox" at bounding box center [282, 304] width 35 height 35
checkbox input "true"
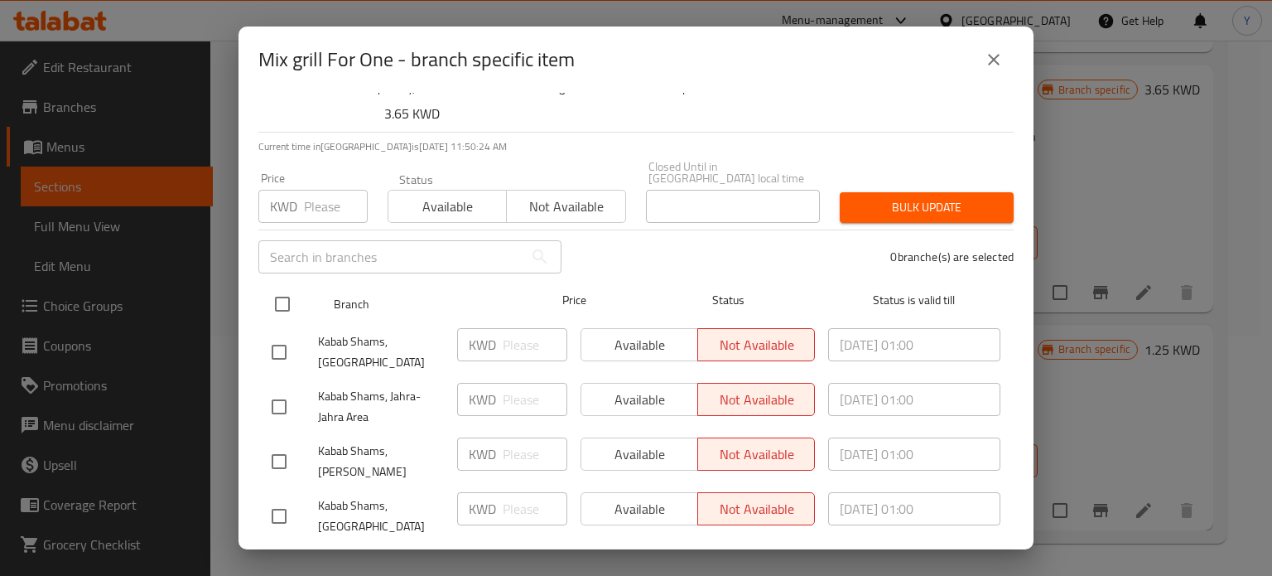
checkbox input "true"
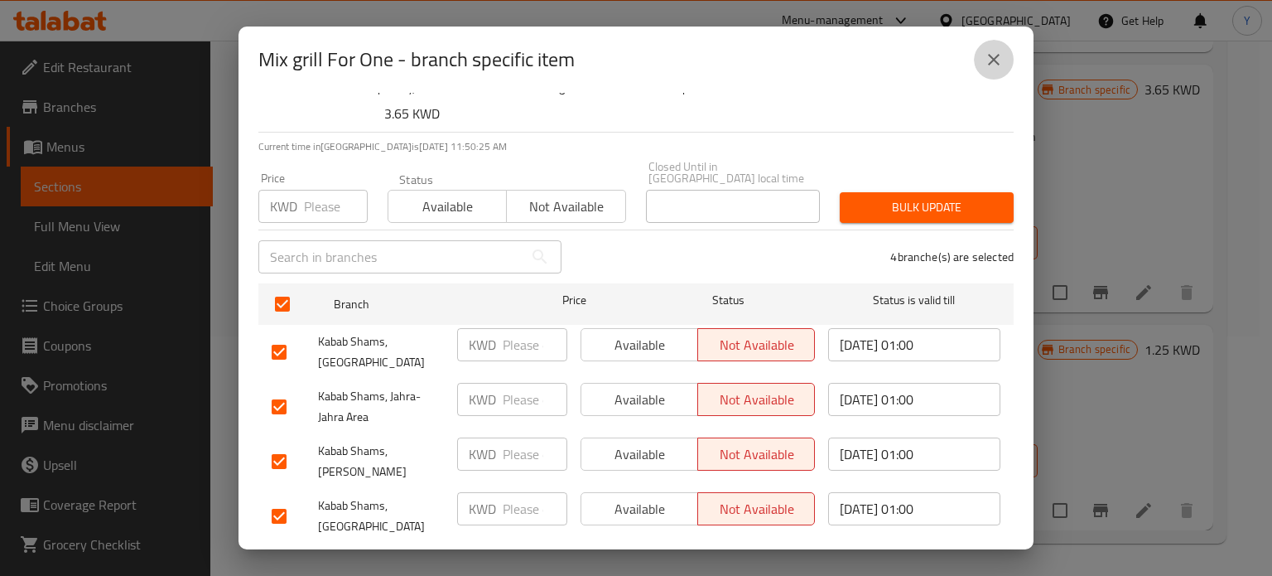
drag, startPoint x: 1005, startPoint y: 46, endPoint x: 1001, endPoint y: 69, distance: 22.7
click at [1004, 46] on button "close" at bounding box center [994, 60] width 40 height 40
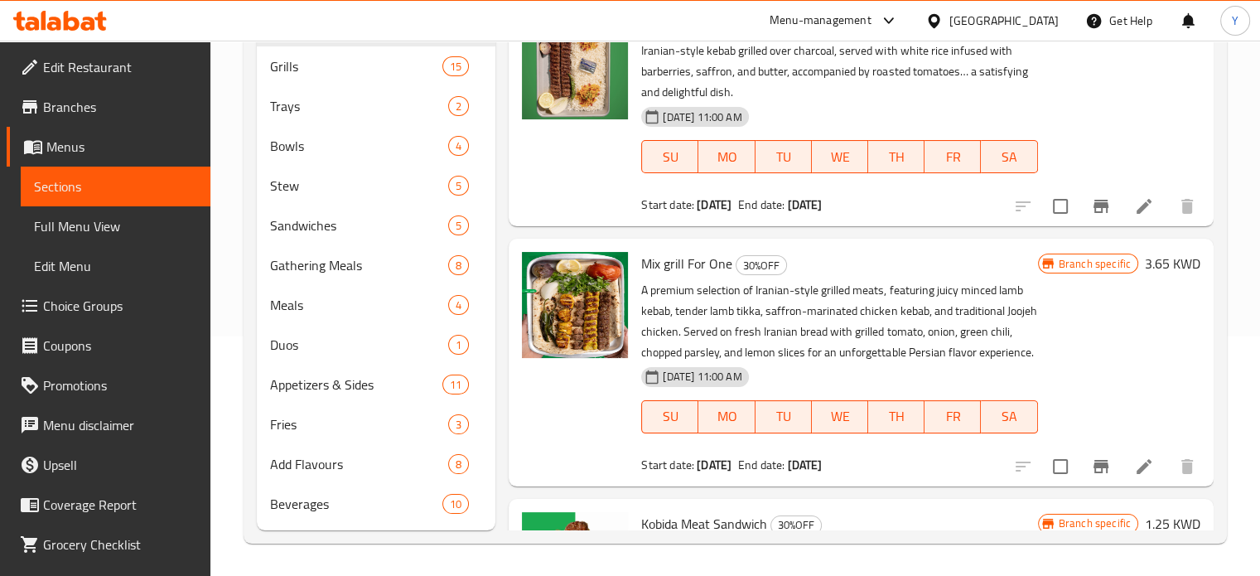
scroll to position [0, 0]
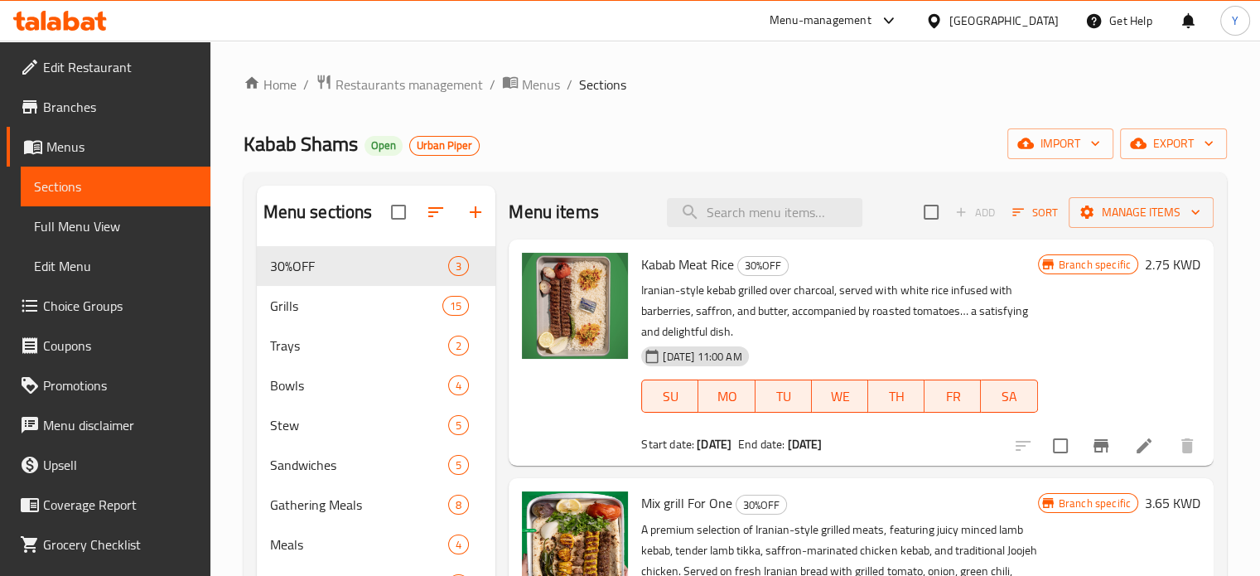
click at [669, 268] on span "Kabab Meat Rice" at bounding box center [687, 264] width 93 height 25
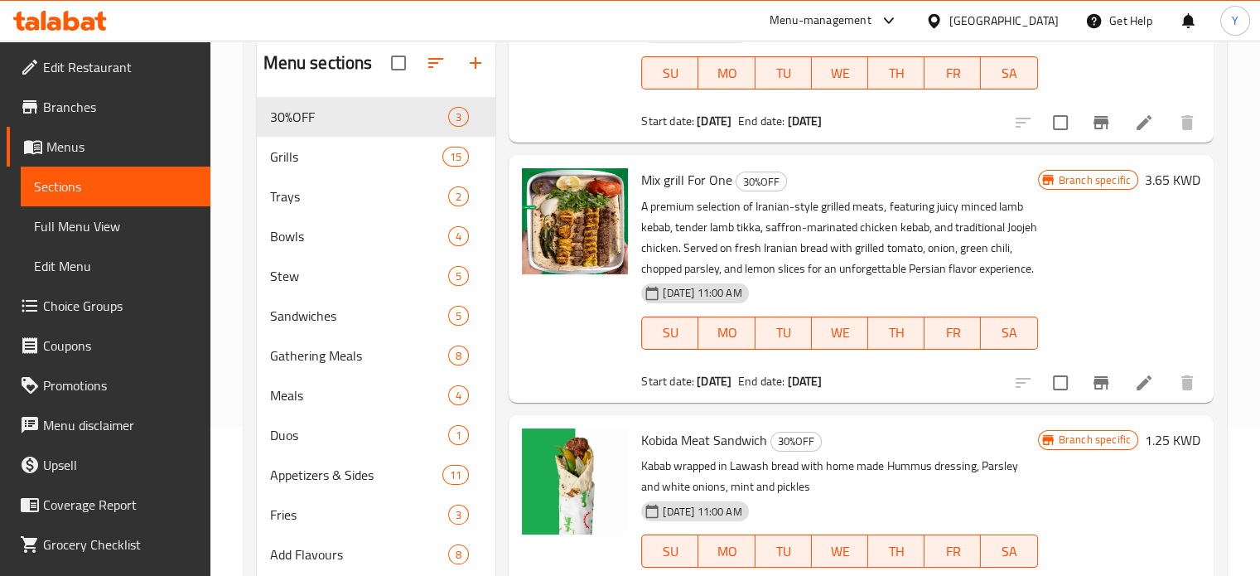
scroll to position [74, 0]
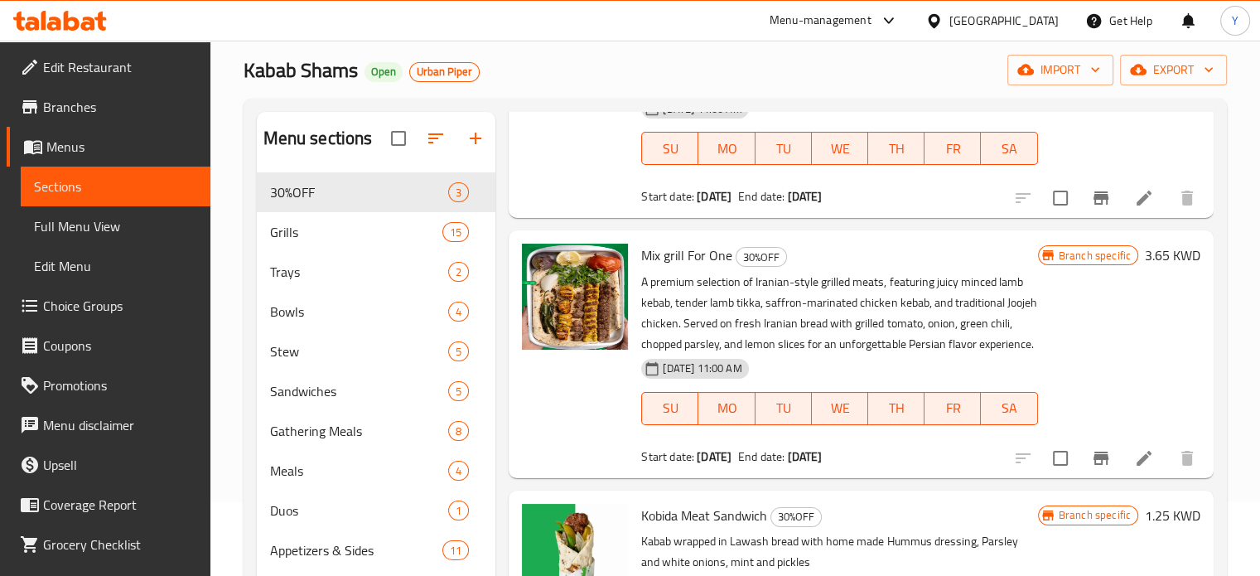
click at [871, 18] on div "Menu-management" at bounding box center [821, 21] width 102 height 20
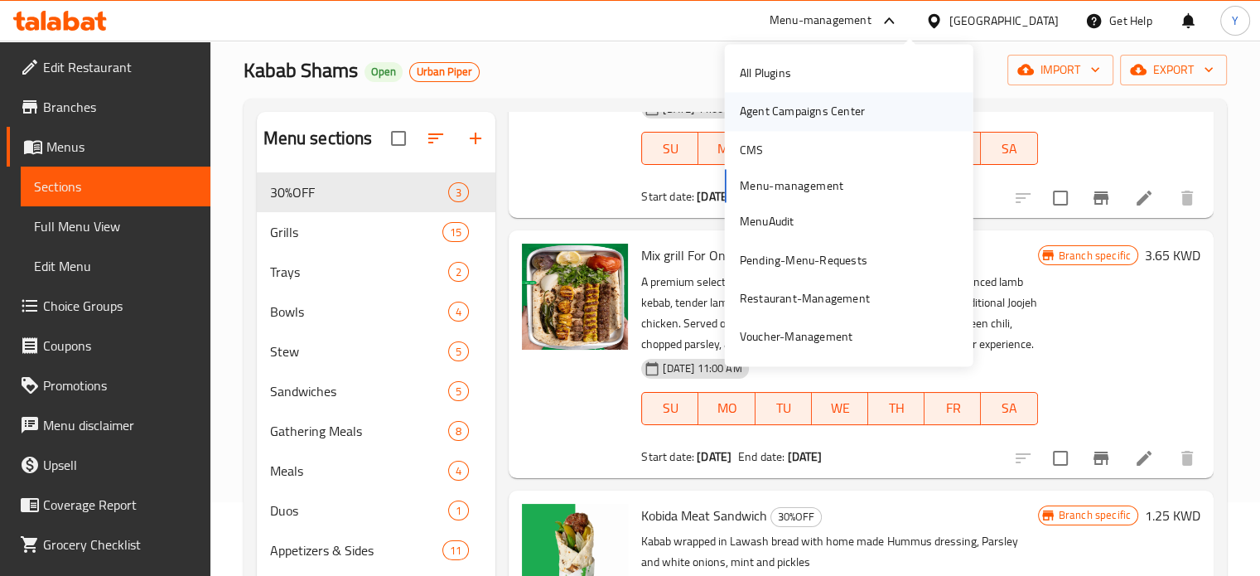
click at [818, 118] on div "Agent Campaigns Center" at bounding box center [802, 112] width 125 height 18
